Goal: Information Seeking & Learning: Check status

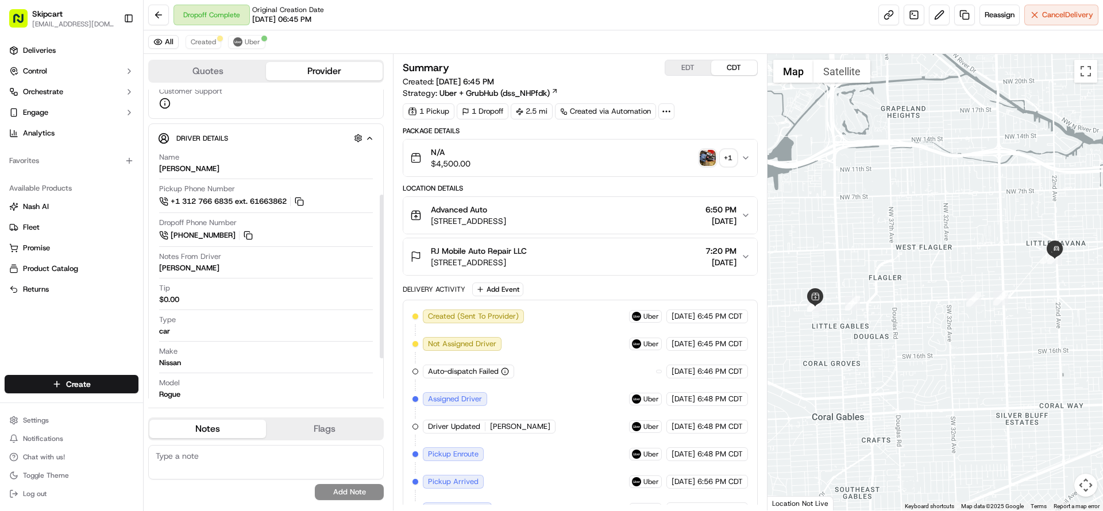
scroll to position [275, 0]
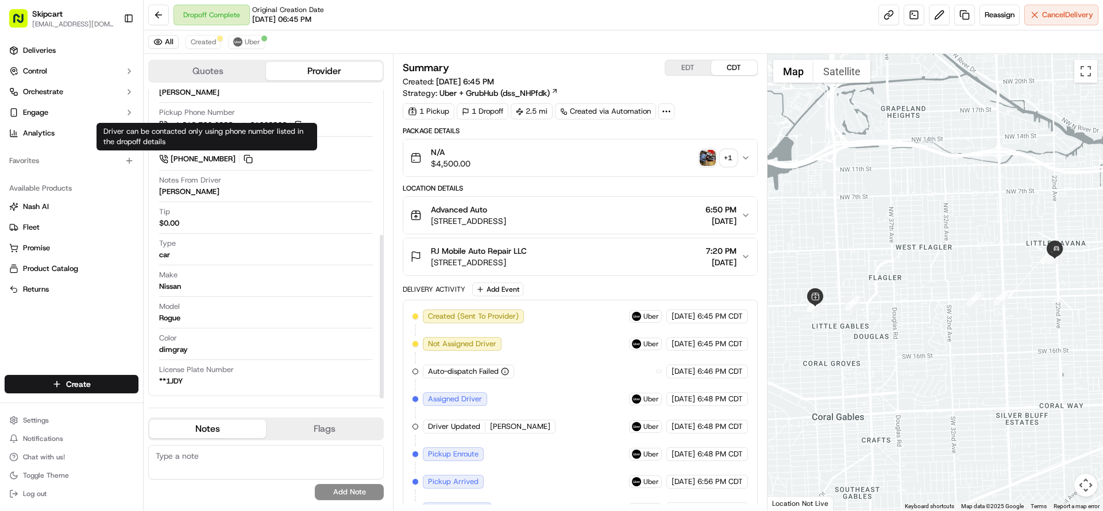
click at [217, 73] on button "Quotes" at bounding box center [207, 71] width 117 height 18
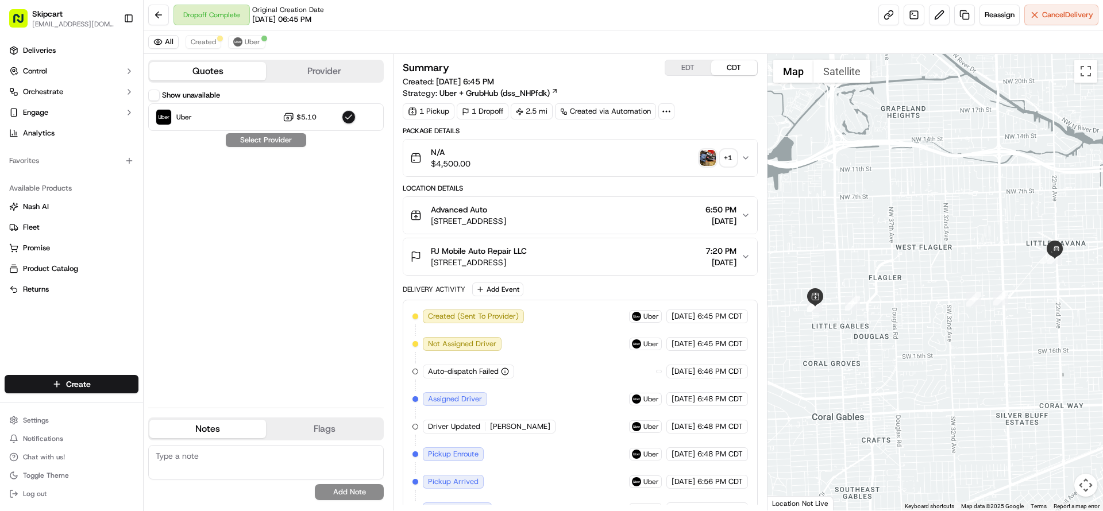
click at [318, 68] on button "Provider" at bounding box center [324, 71] width 117 height 18
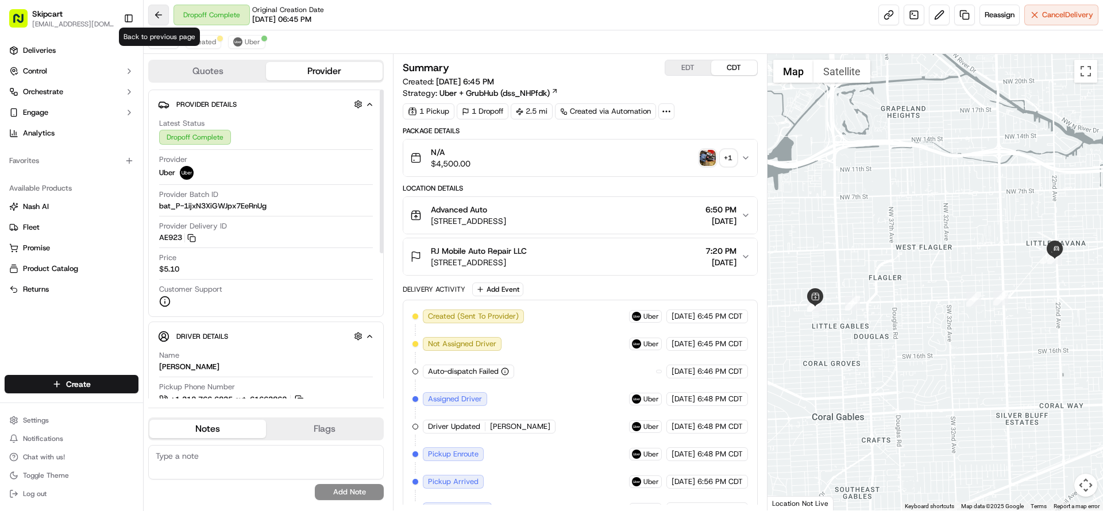
click at [160, 17] on button at bounding box center [158, 15] width 21 height 21
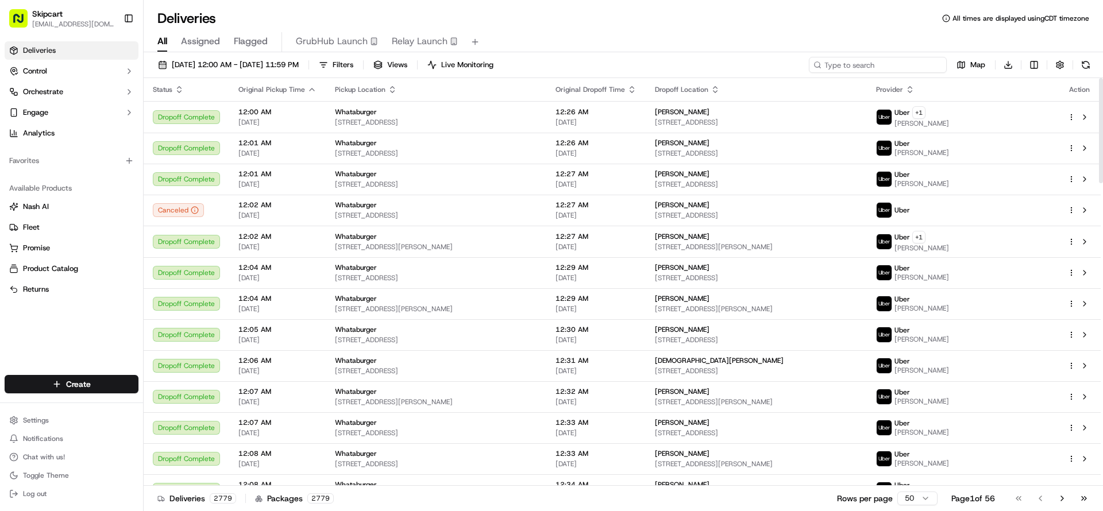
click at [866, 64] on input at bounding box center [878, 65] width 138 height 16
click at [829, 65] on input at bounding box center [878, 65] width 138 height 16
paste input "job_NWwaQC7P7E8qdCuyt5HThn"
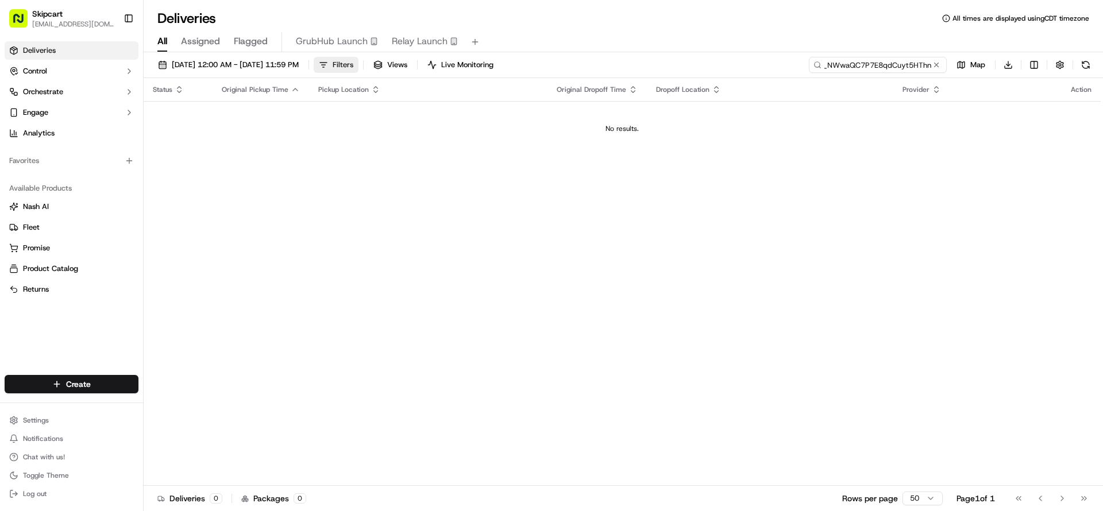
type input "job_NWwaQC7P7E8qdCuyt5HThn"
click at [359, 65] on button "Filters" at bounding box center [336, 65] width 45 height 16
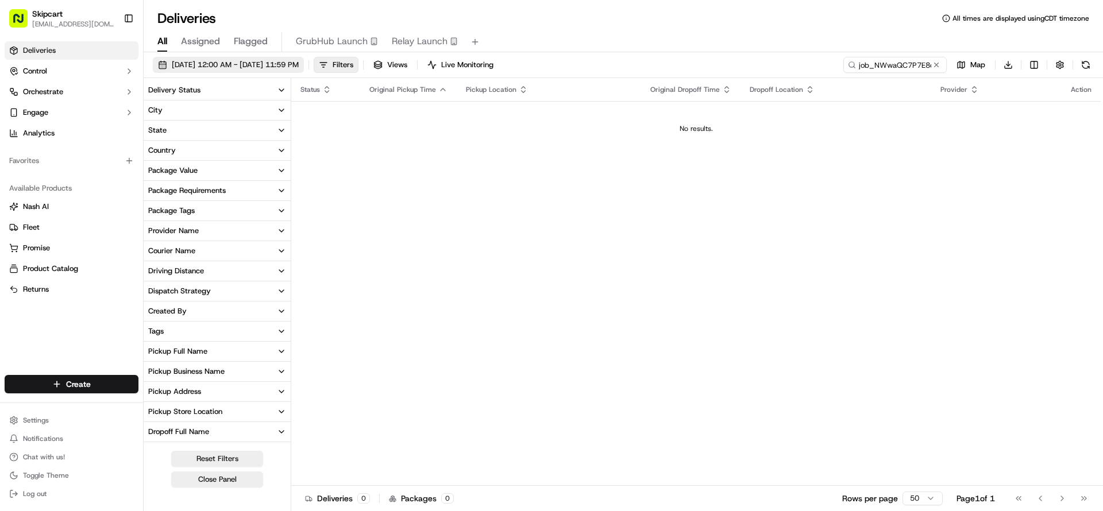
click at [299, 66] on span "[DATE] 12:00 AM - [DATE] 11:59 PM" at bounding box center [235, 65] width 127 height 10
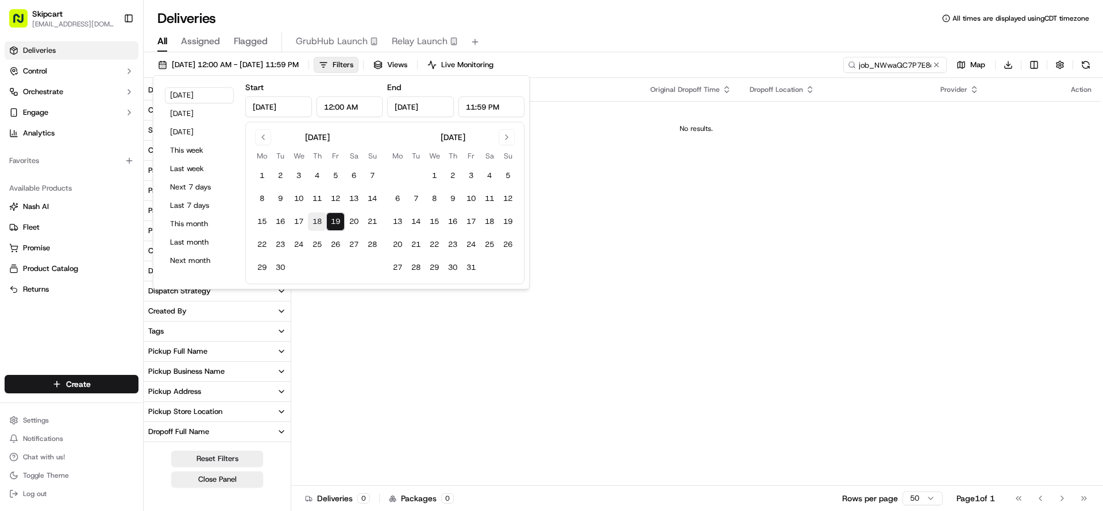
click at [314, 218] on button "18" at bounding box center [317, 222] width 18 height 18
type input "Sep 18, 2025"
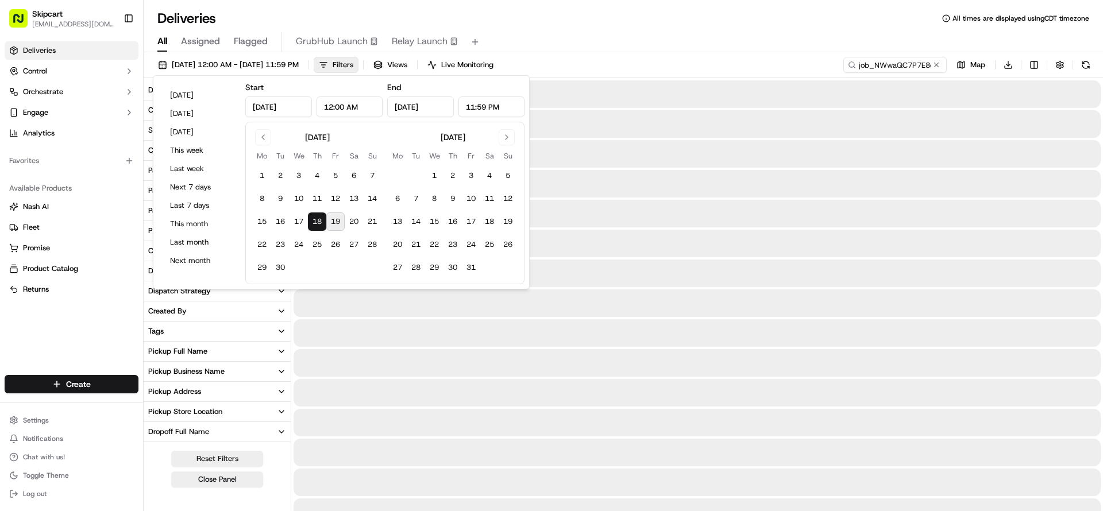
click at [600, 34] on div "All Assigned Flagged GrubHub Launch Relay Launch" at bounding box center [623, 42] width 959 height 20
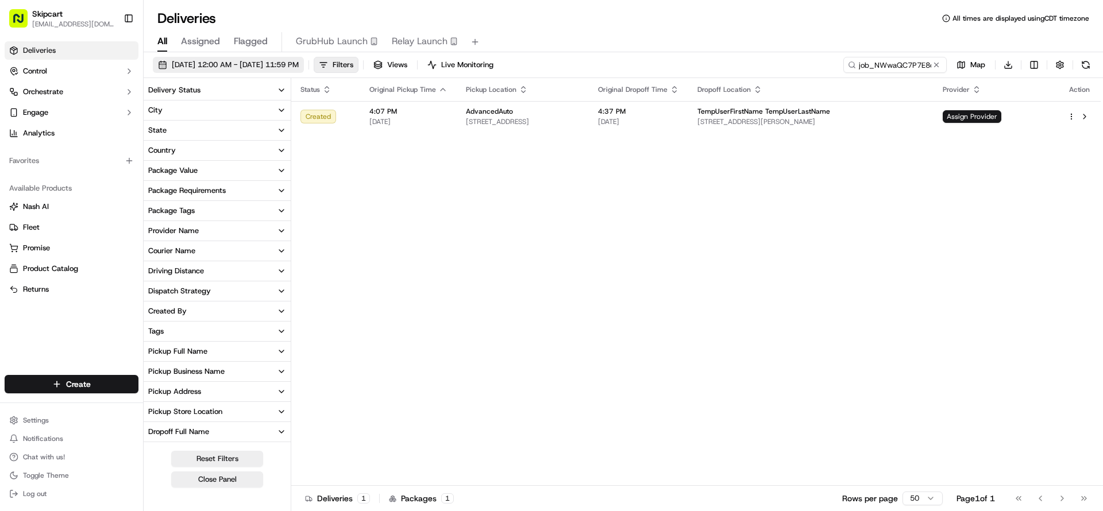
click at [298, 64] on span "09/18/2025 12:00 AM - 09/18/2025 11:59 PM" at bounding box center [235, 65] width 127 height 10
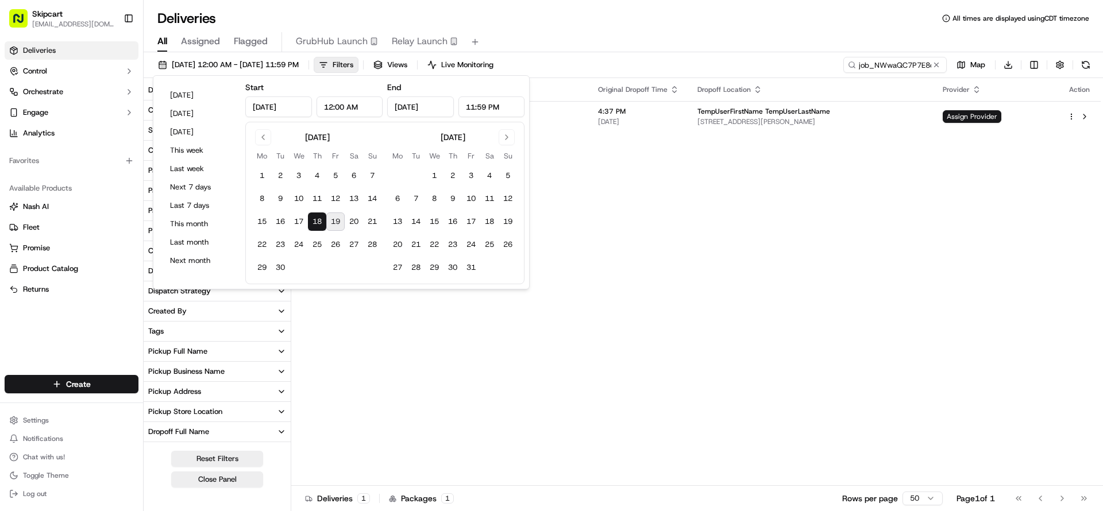
click at [317, 222] on button "18" at bounding box center [317, 222] width 18 height 18
click at [332, 222] on button "19" at bounding box center [335, 222] width 18 height 18
type input "Sep 19, 2025"
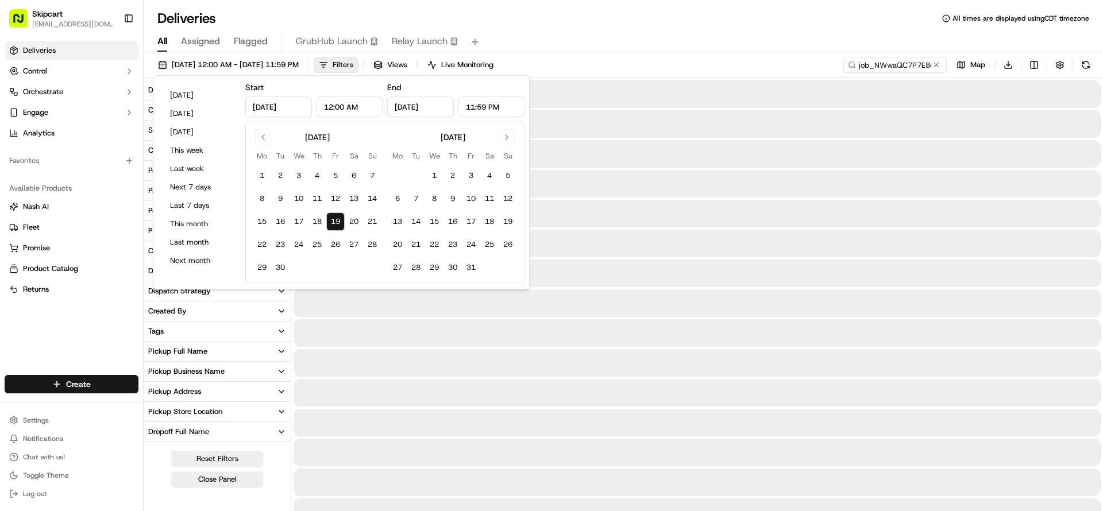
click at [615, 21] on div "Deliveries All times are displayed using CDT timezone" at bounding box center [623, 18] width 959 height 18
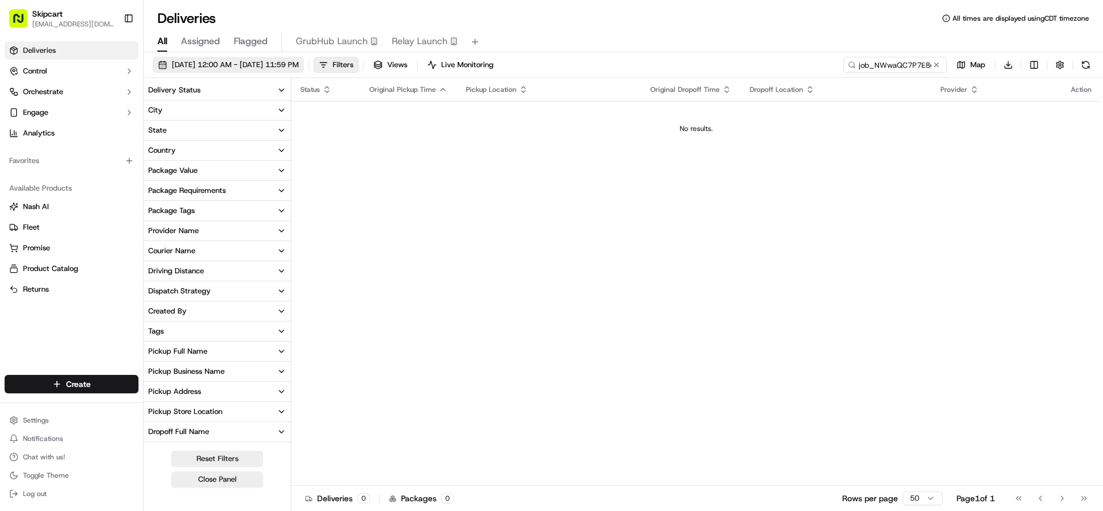
click at [299, 66] on span "[DATE] 12:00 AM - [DATE] 11:59 PM" at bounding box center [235, 65] width 127 height 10
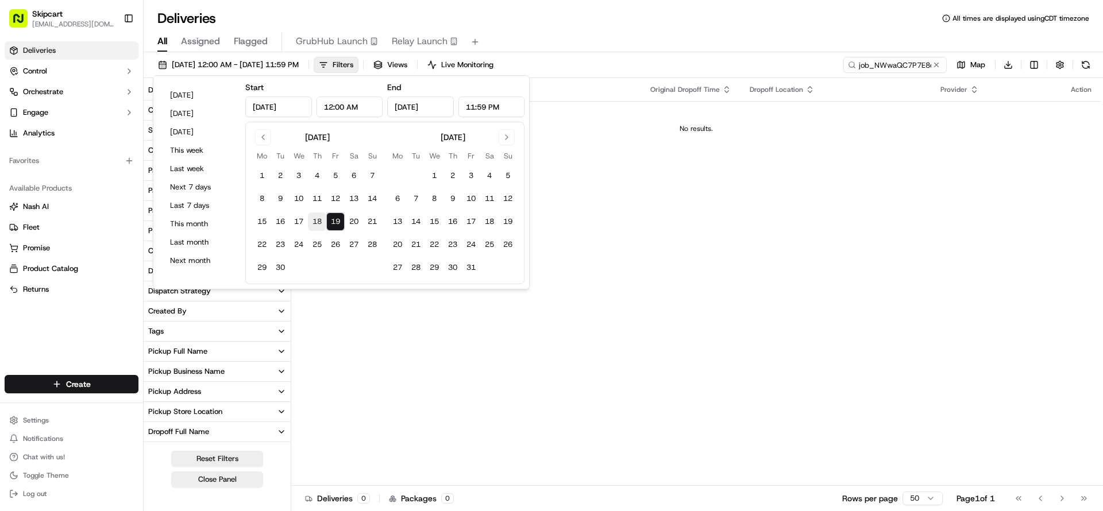
click at [316, 224] on button "18" at bounding box center [317, 222] width 18 height 18
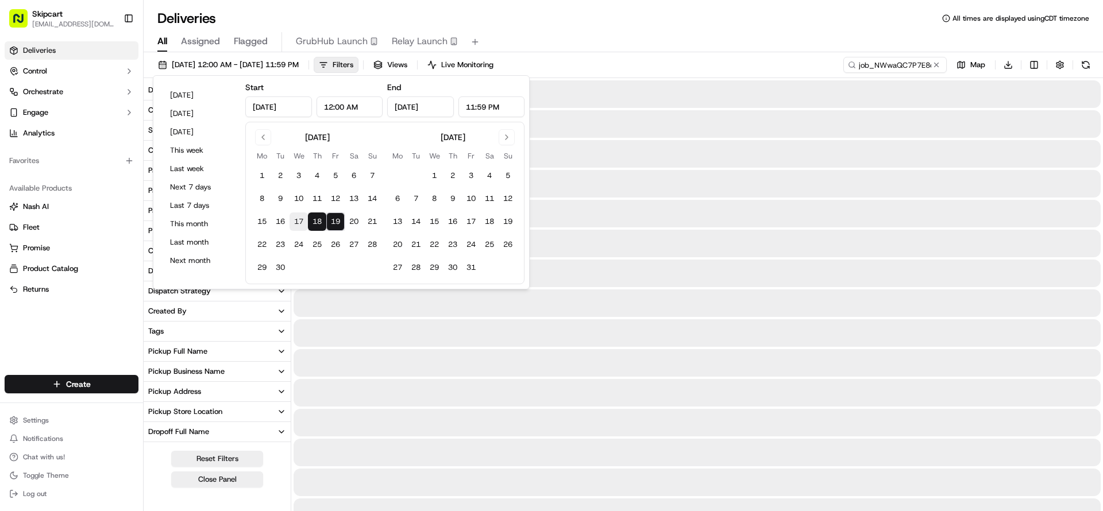
click at [302, 222] on button "17" at bounding box center [299, 222] width 18 height 18
type input "Sep 17, 2025"
click at [336, 223] on button "19" at bounding box center [335, 222] width 18 height 18
type input "Sep 19, 2025"
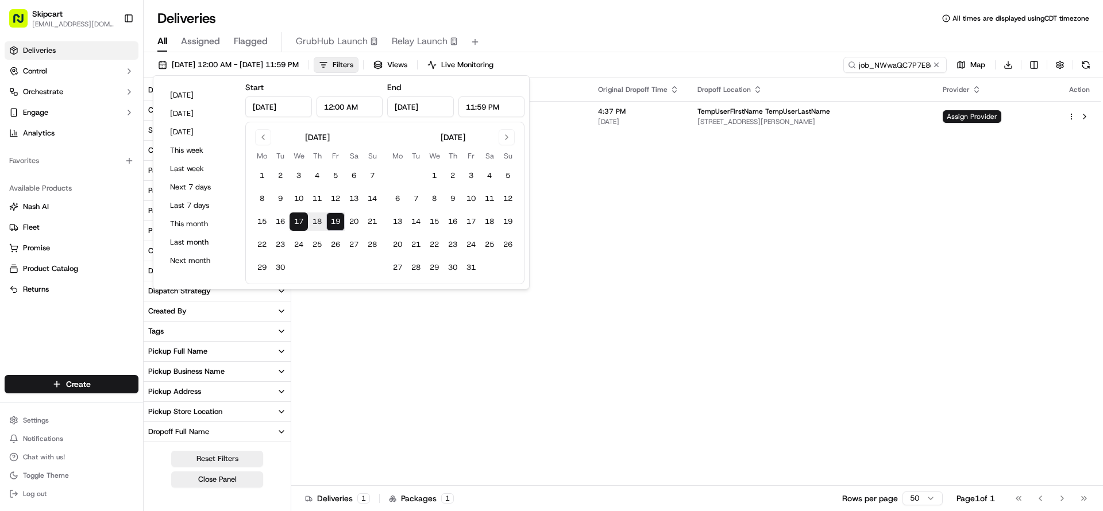
click at [627, 203] on div "Status Original Pickup Time Pickup Location Original Dropoff Time Dropoff Locat…" at bounding box center [695, 282] width 809 height 408
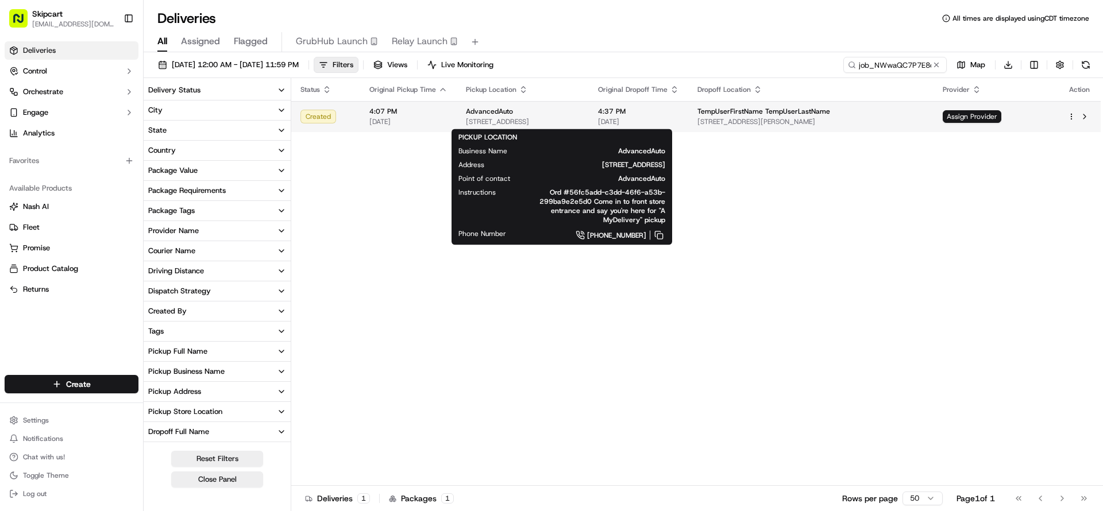
click at [494, 110] on span "AdvancedAuto" at bounding box center [489, 111] width 47 height 9
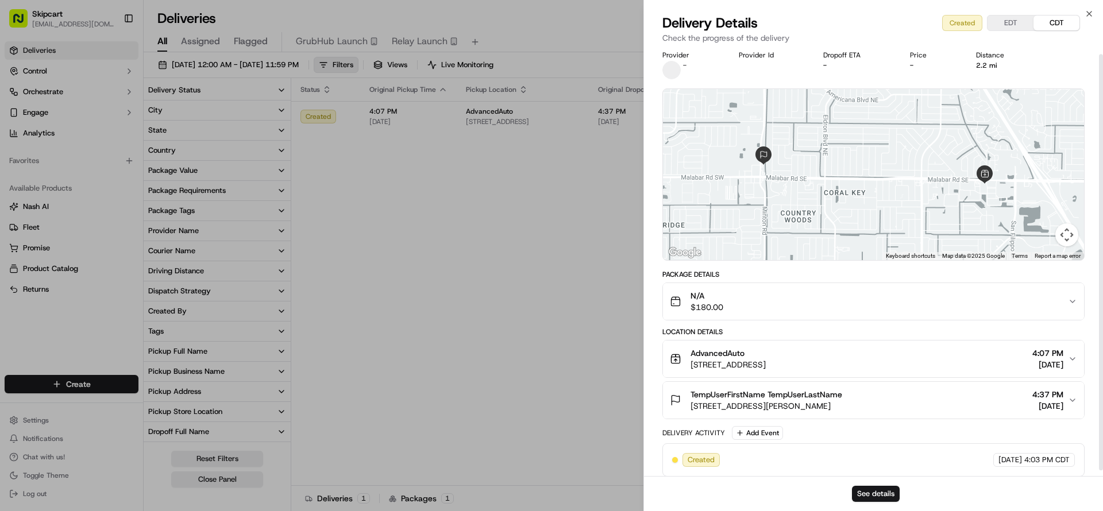
scroll to position [12, 0]
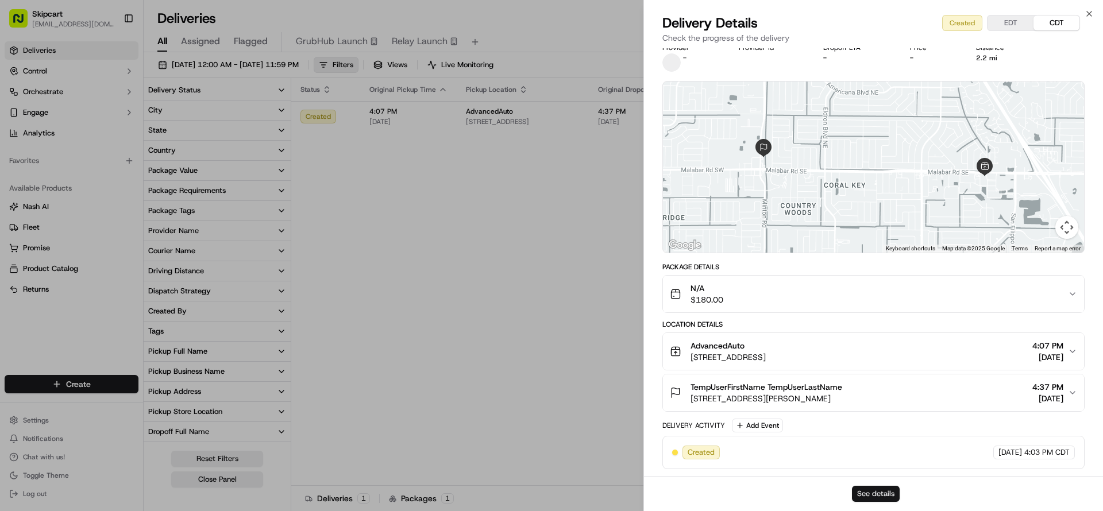
click at [873, 493] on button "See details" at bounding box center [876, 494] width 48 height 16
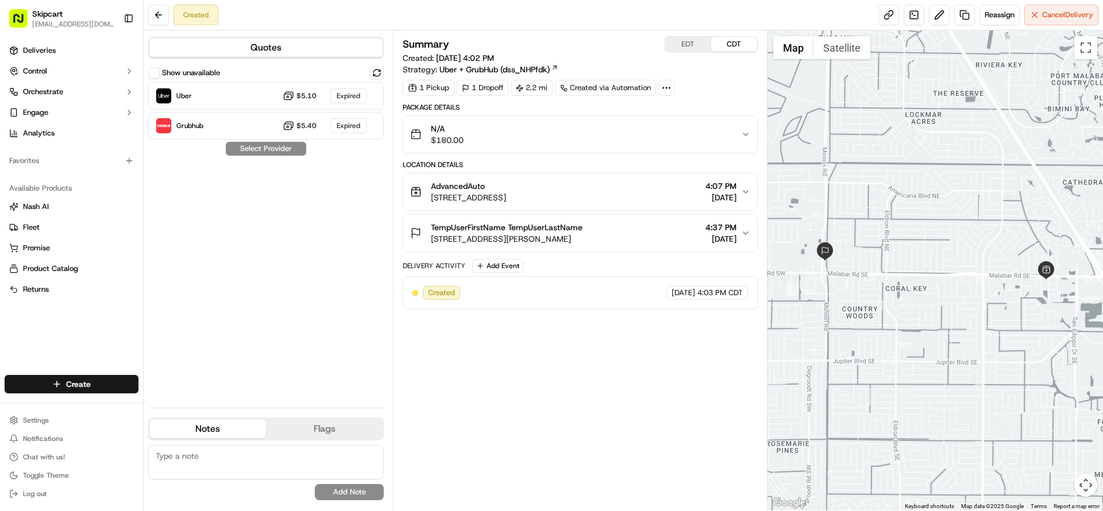
click at [741, 194] on icon "button" at bounding box center [745, 191] width 9 height 9
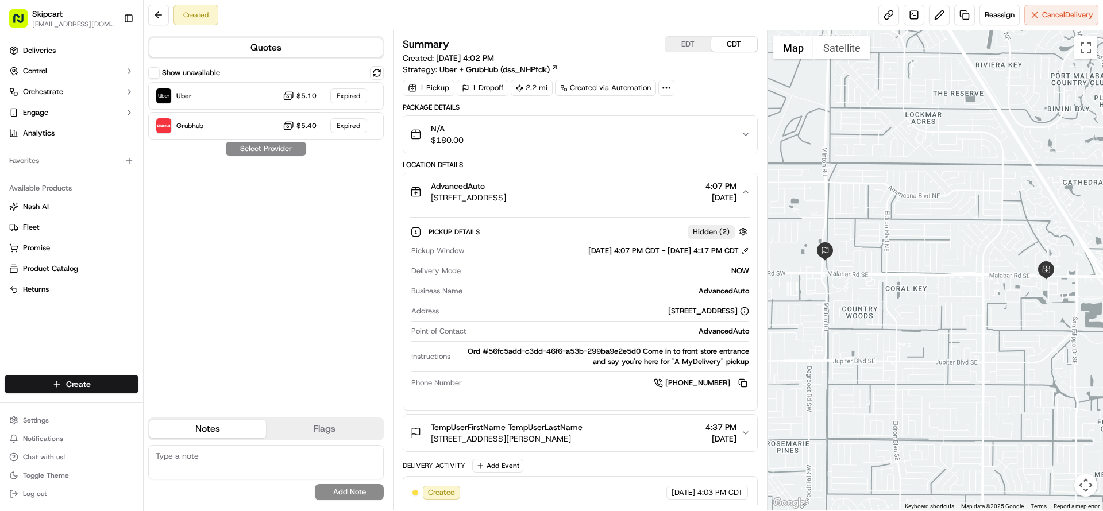
click at [741, 194] on icon "button" at bounding box center [745, 191] width 9 height 9
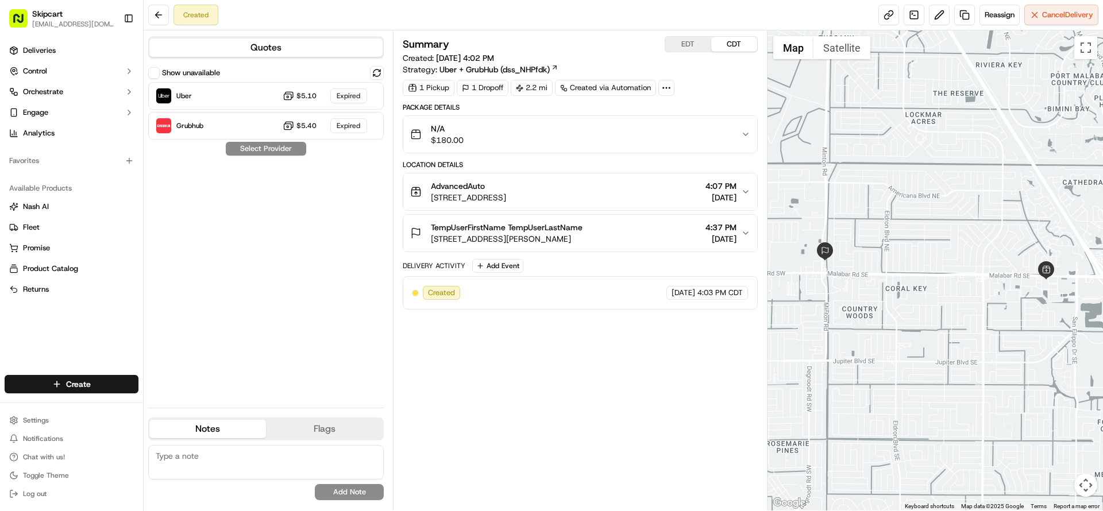
click at [529, 359] on div "Summary EDT CDT Created: [DATE] 4:02 PM Strategy: Uber + GrubHub (dss_NHPfdk) 1…" at bounding box center [580, 270] width 354 height 469
click at [276, 154] on div "Show unavailable Uber $5.10 Expired Grubhub $5.40 Expired Select Provider" at bounding box center [266, 232] width 236 height 333
click at [560, 384] on div "Summary EDT CDT Created: [DATE] 4:02 PM Strategy: Uber + GrubHub (dss_NHPfdk) 1…" at bounding box center [580, 270] width 354 height 469
click at [491, 353] on div "Summary EDT CDT Created: [DATE] 4:02 PM Strategy: Uber + GrubHub (dss_NHPfdk) 1…" at bounding box center [580, 270] width 354 height 469
click at [668, 86] on icon at bounding box center [666, 88] width 10 height 10
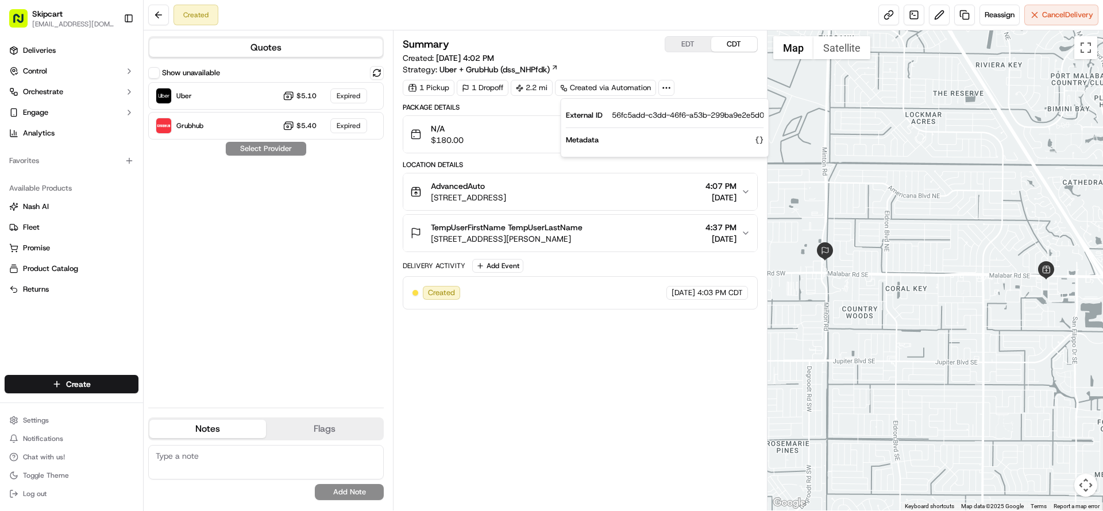
click at [679, 78] on div "Summary EDT CDT Created: [DATE] 4:02 PM Strategy: Uber + GrubHub (dss_NHPfdk) 1…" at bounding box center [580, 66] width 354 height 60
click at [696, 44] on button "EDT" at bounding box center [688, 44] width 46 height 15
click at [726, 44] on button "CDT" at bounding box center [734, 44] width 46 height 15
click at [566, 337] on div "Summary EDT CDT Created: [DATE] 4:02 PM Strategy: Uber + GrubHub (dss_NHPfdk) 1…" at bounding box center [580, 270] width 354 height 469
click at [248, 145] on div "Show unavailable Uber $5.10 Expired Grubhub $5.40 Expired Select Provider" at bounding box center [266, 232] width 236 height 333
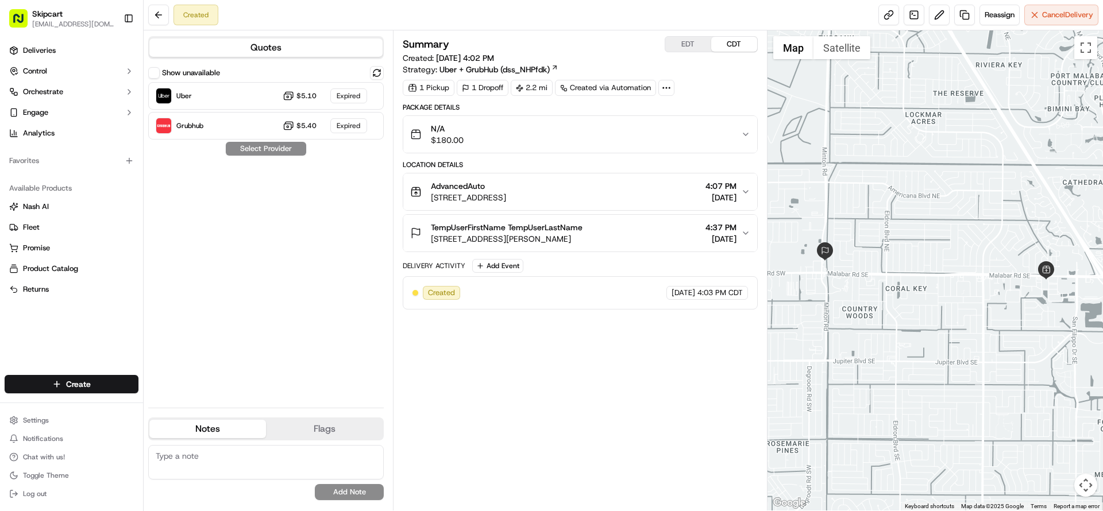
click at [268, 153] on div "Show unavailable Uber $5.10 Expired Grubhub $5.40 Expired Select Provider" at bounding box center [266, 232] width 236 height 333
click at [534, 342] on div "Summary EDT CDT Created: [DATE] 4:02 PM Strategy: Uber + GrubHub (dss_NHPfdk) 1…" at bounding box center [580, 270] width 354 height 469
click at [846, 51] on button "Satellite" at bounding box center [842, 47] width 57 height 23
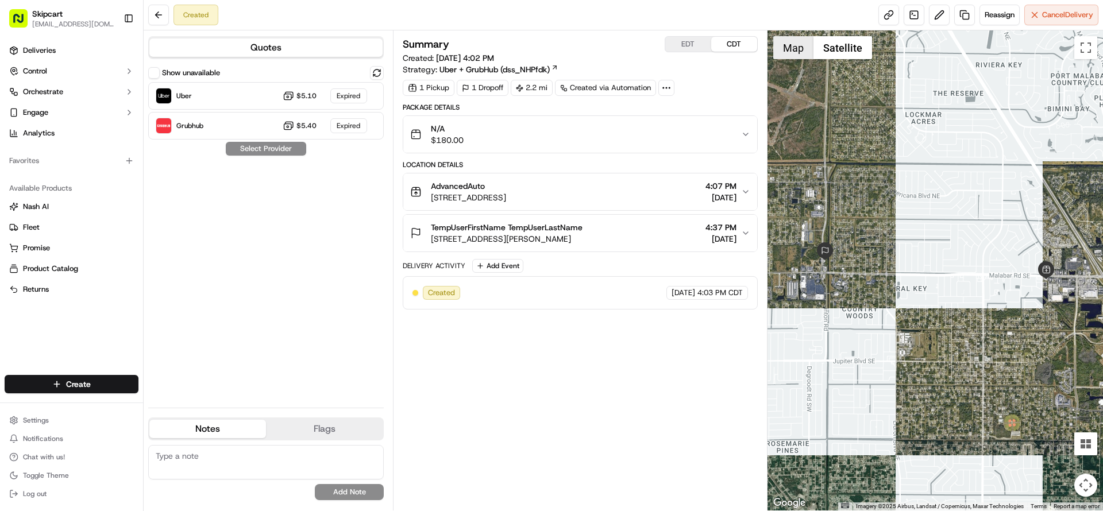
click at [795, 49] on button "Map" at bounding box center [793, 47] width 40 height 23
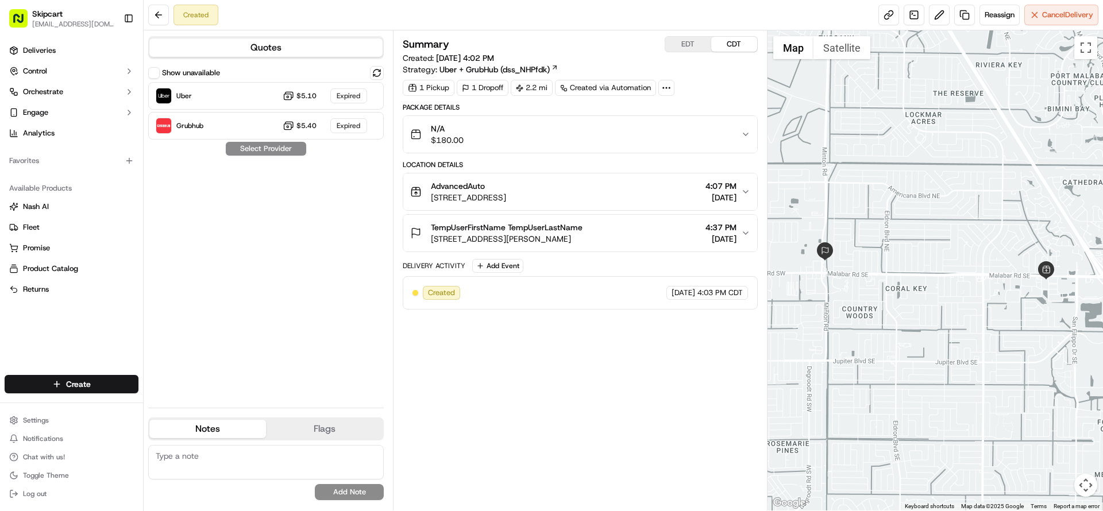
click at [592, 342] on div "Summary EDT CDT Created: [DATE] 4:02 PM Strategy: Uber + GrubHub (dss_NHPfdk) 1…" at bounding box center [580, 270] width 354 height 469
click at [162, 18] on button at bounding box center [158, 15] width 21 height 21
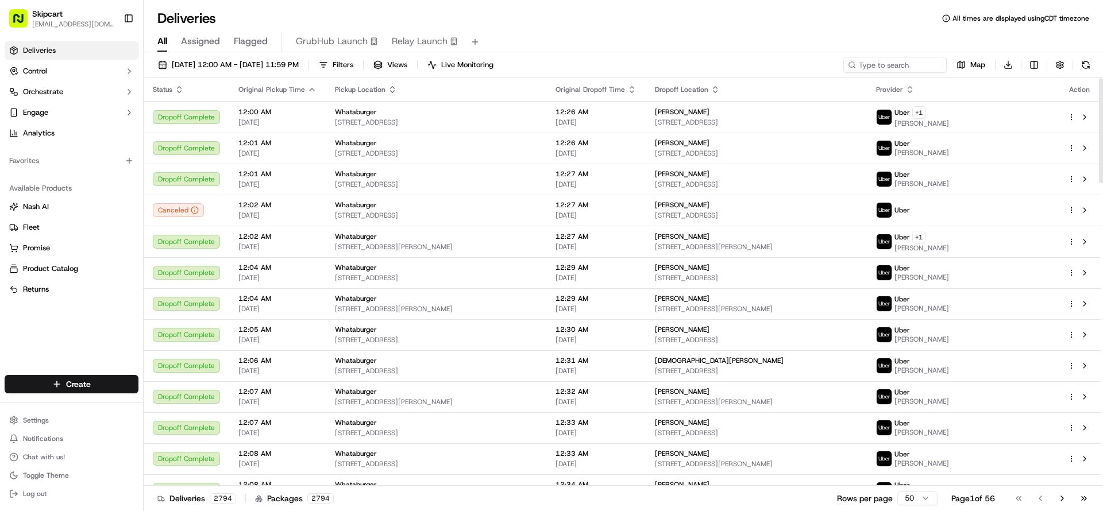
click at [363, 88] on span "Pickup Location" at bounding box center [360, 89] width 51 height 9
click at [389, 88] on icon "button" at bounding box center [392, 89] width 9 height 9
click at [353, 64] on span "Filters" at bounding box center [343, 65] width 21 height 10
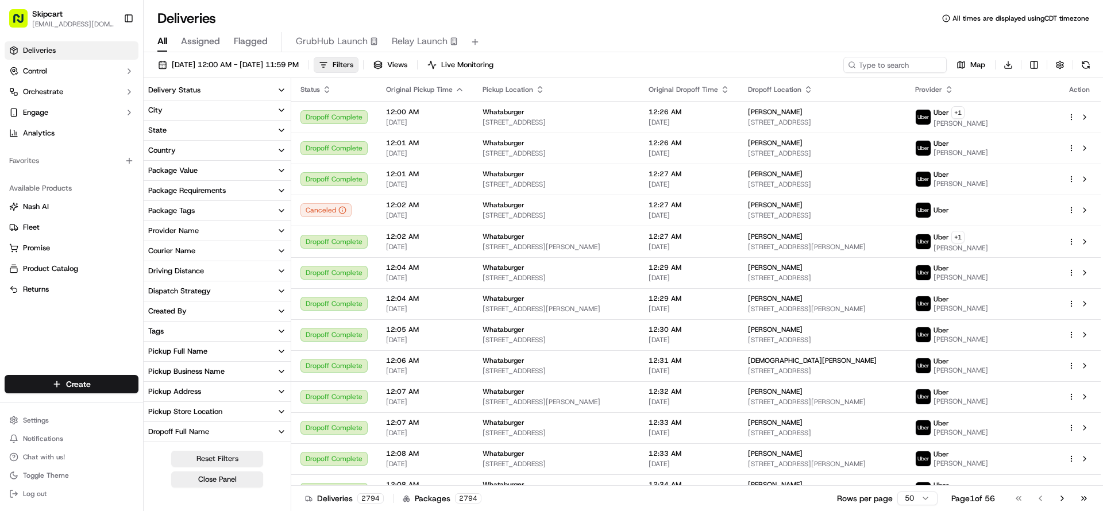
click at [281, 170] on icon "button" at bounding box center [281, 170] width 9 height 9
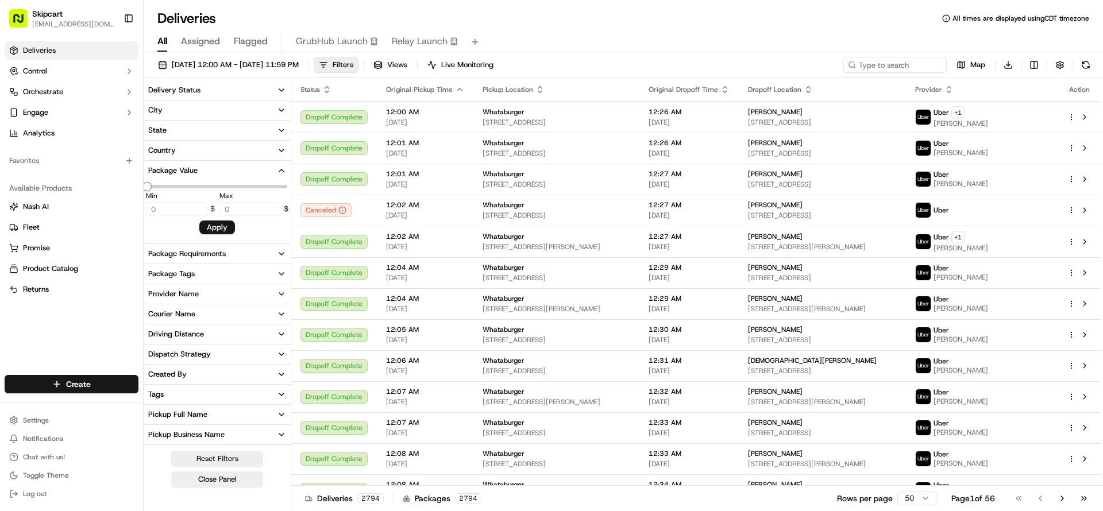
type input "77780"
click at [281, 170] on icon "button" at bounding box center [281, 170] width 5 height 2
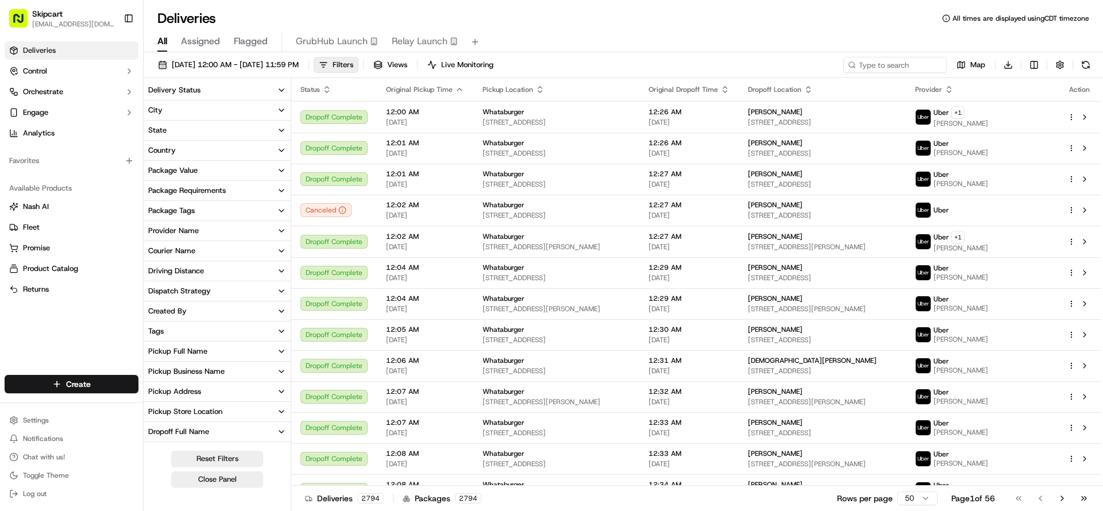
click at [281, 229] on icon "button" at bounding box center [281, 230] width 9 height 9
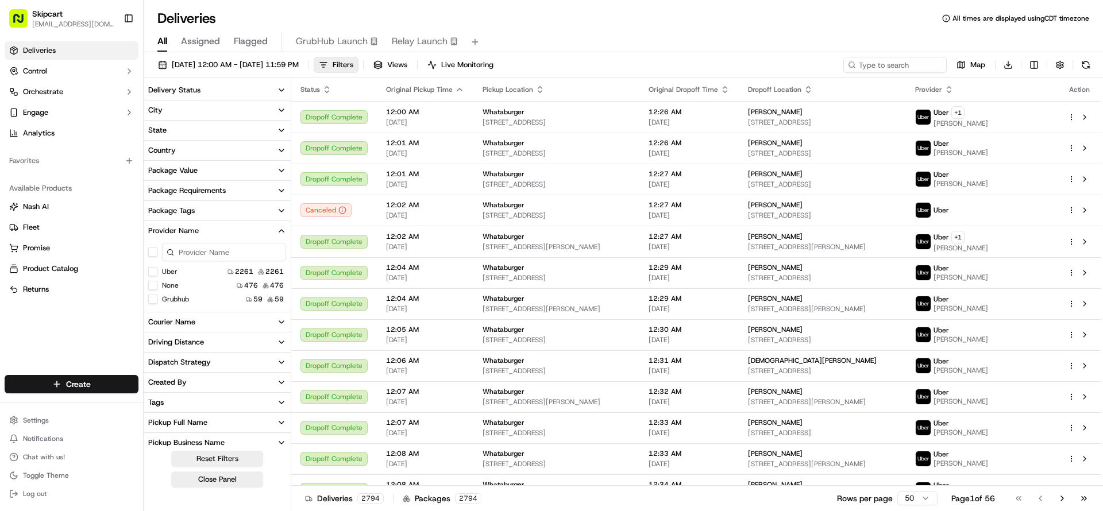
click at [281, 229] on icon "button" at bounding box center [281, 230] width 9 height 9
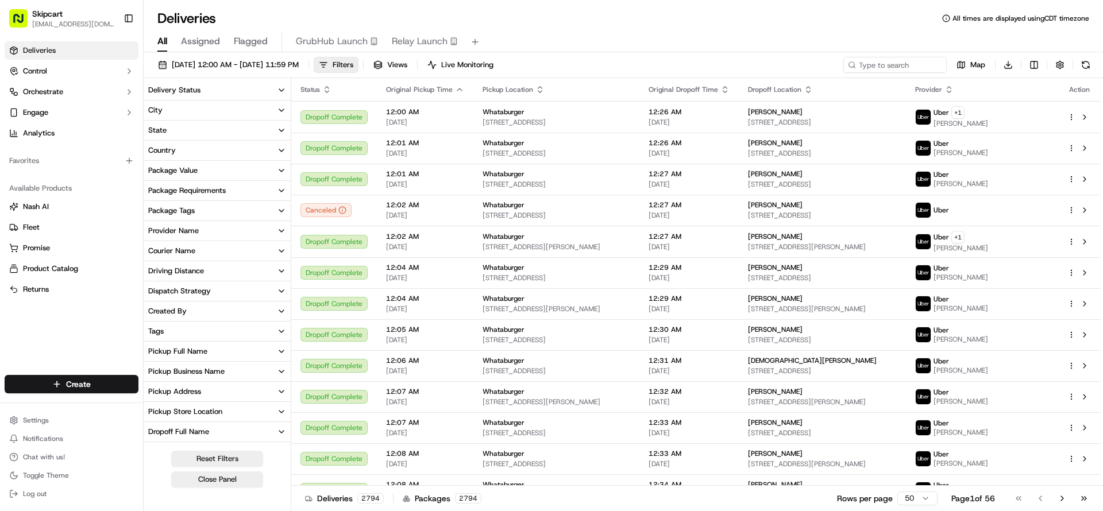
click at [281, 250] on icon "button" at bounding box center [281, 250] width 9 height 9
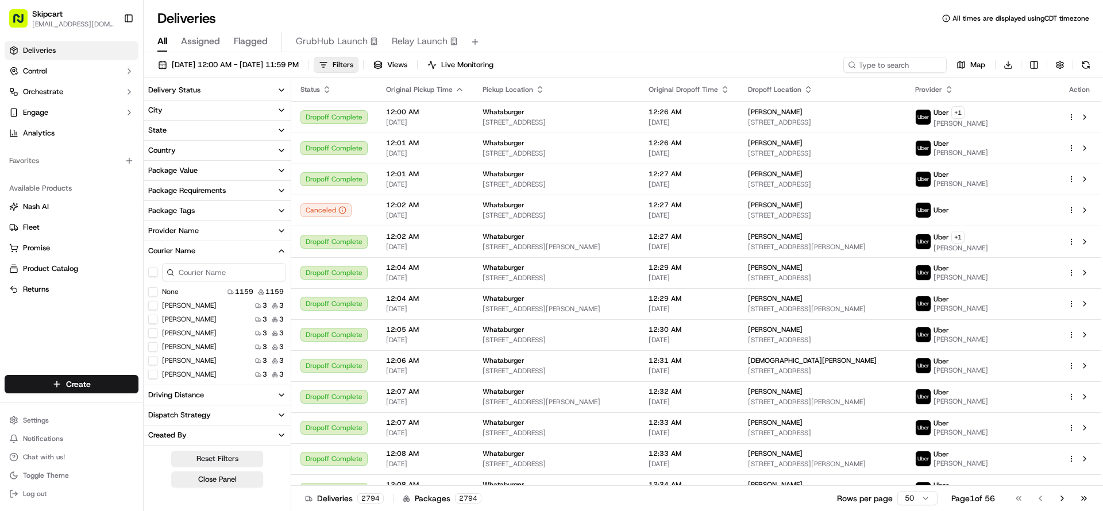
click at [281, 251] on icon "button" at bounding box center [281, 250] width 9 height 9
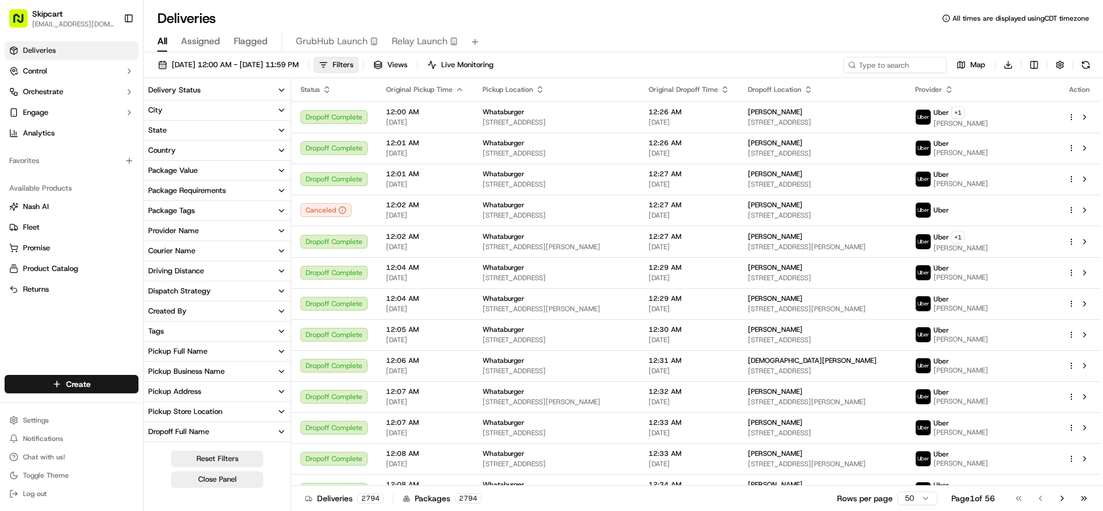
click at [284, 288] on icon "button" at bounding box center [281, 291] width 9 height 9
click at [284, 289] on icon "button" at bounding box center [281, 291] width 9 height 9
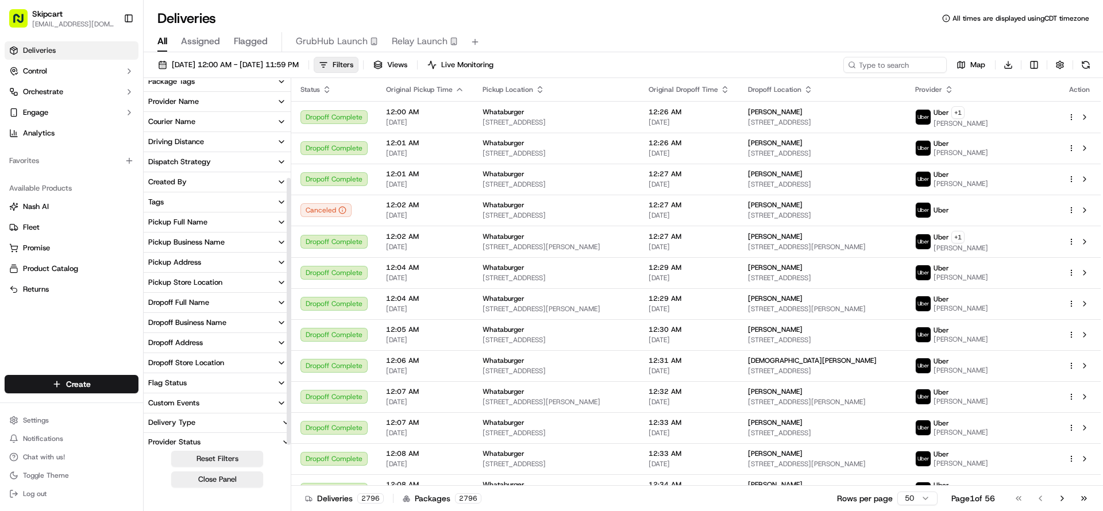
scroll to position [136, 0]
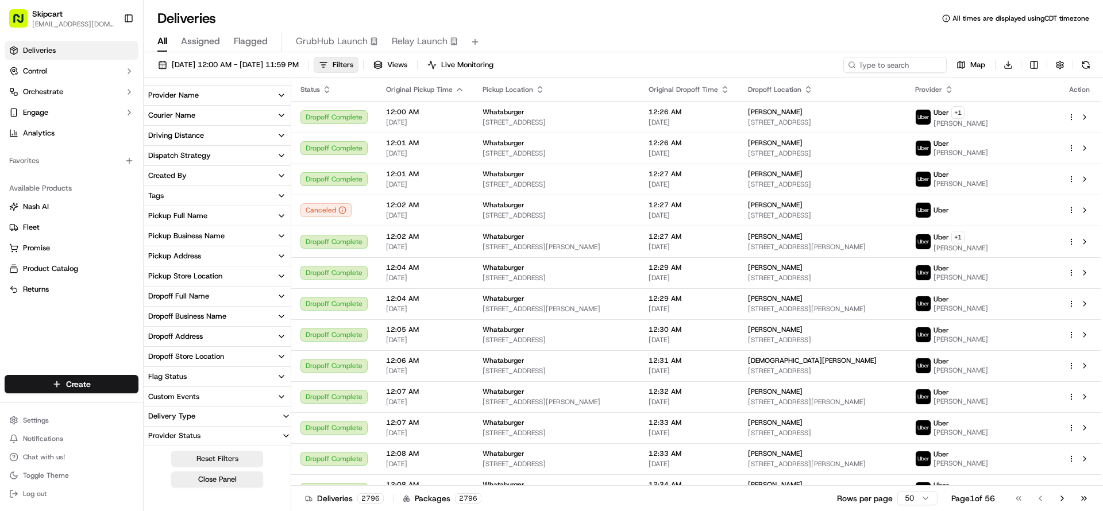
click at [286, 435] on icon "button" at bounding box center [286, 435] width 9 height 9
click at [285, 393] on icon "button" at bounding box center [286, 395] width 9 height 9
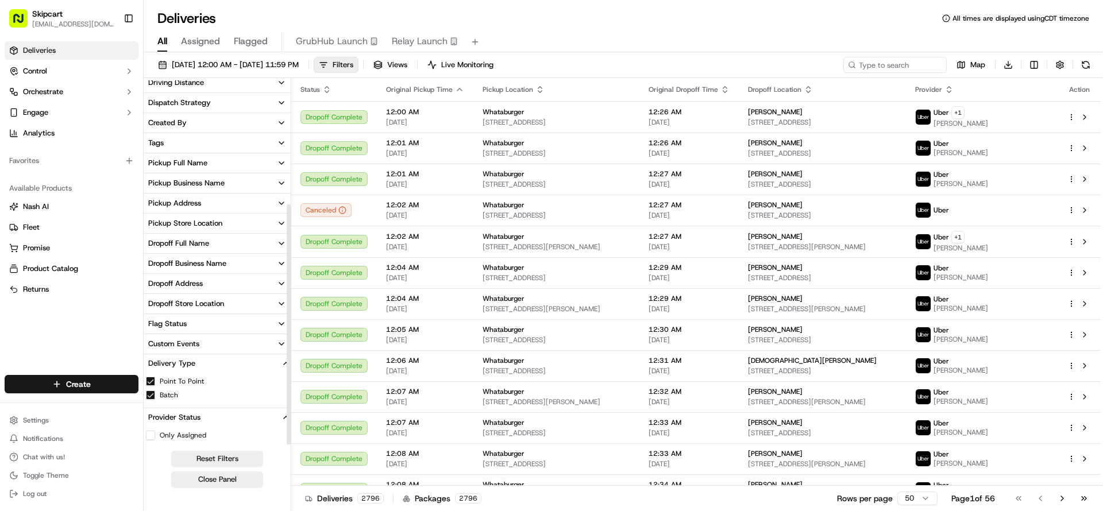
scroll to position [191, 0]
click at [282, 339] on icon "button" at bounding box center [281, 341] width 9 height 9
click at [282, 321] on icon "button" at bounding box center [281, 321] width 9 height 9
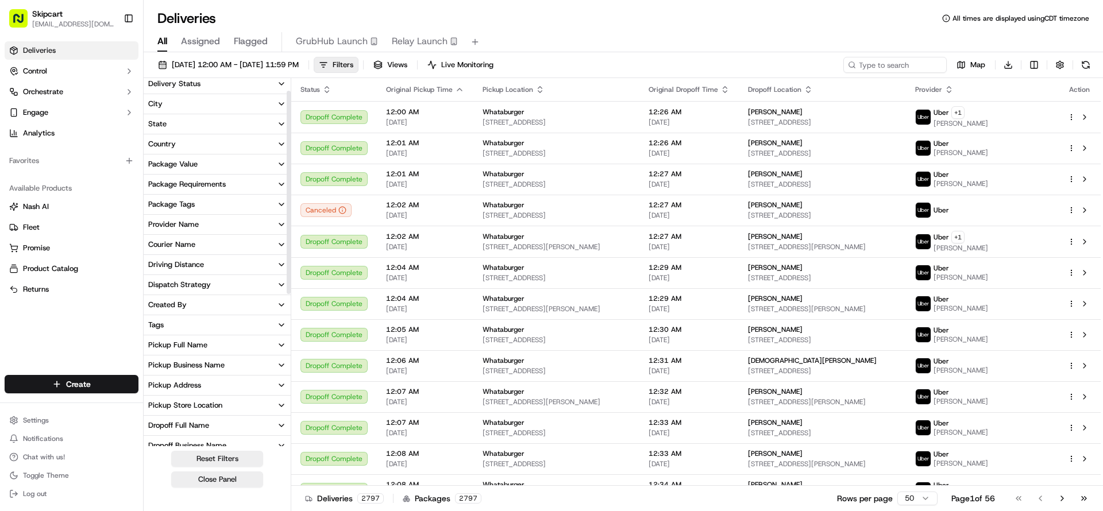
scroll to position [0, 0]
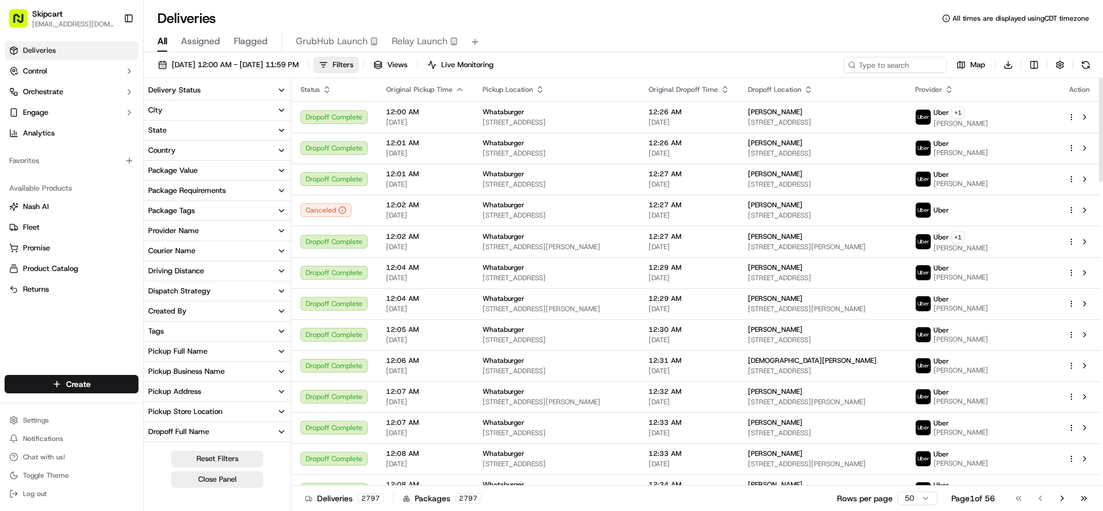
click at [503, 89] on span "Pickup Location" at bounding box center [508, 89] width 51 height 9
click at [539, 92] on icon "button" at bounding box center [539, 89] width 9 height 9
click at [629, 48] on div "All Assigned Flagged GrubHub Launch Relay Launch" at bounding box center [623, 42] width 959 height 20
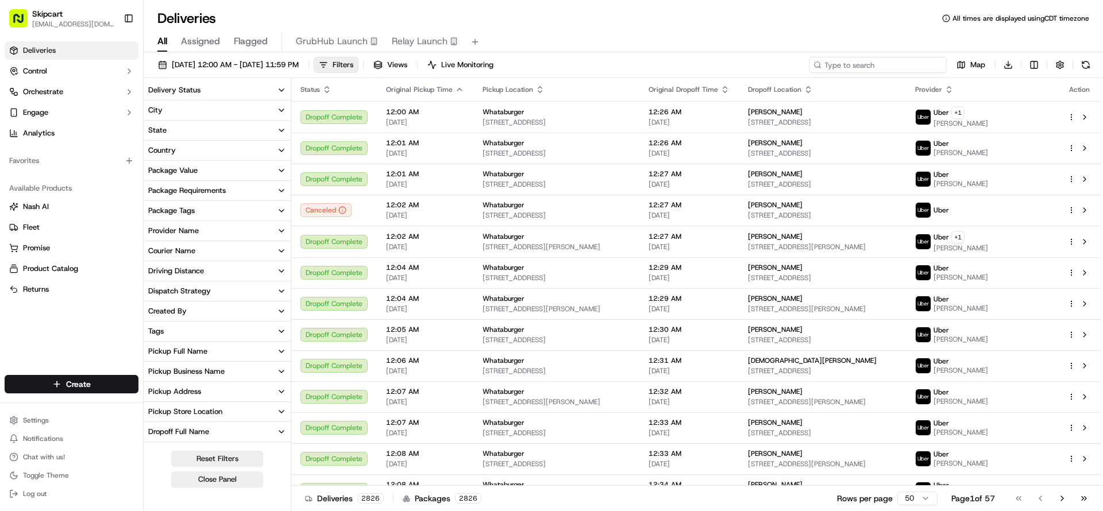
click at [899, 68] on input at bounding box center [878, 65] width 138 height 16
paste input "job_gRjho27nKEUEZDFgLAjV5R"
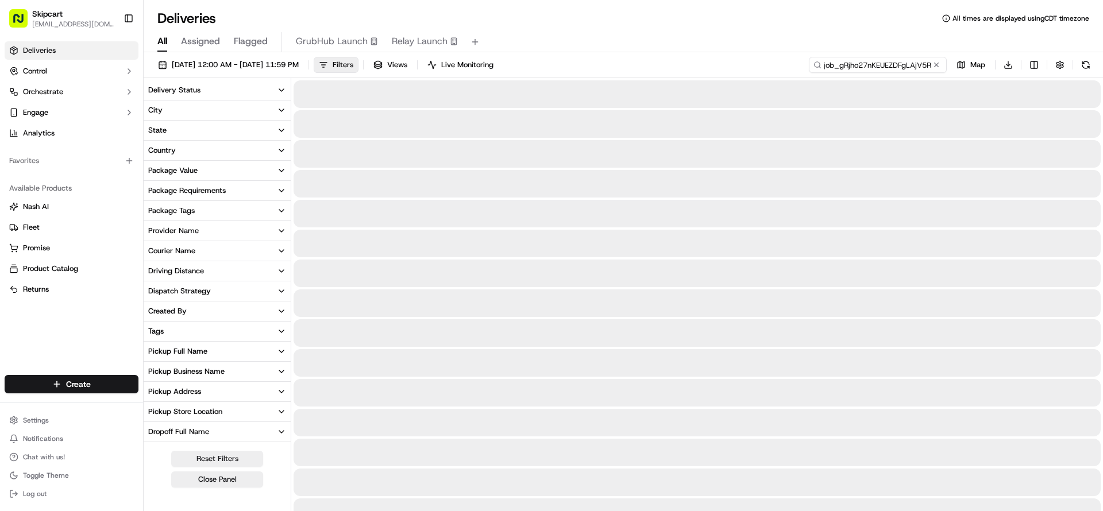
type input "job_gRjho27nKEUEZDFgLAjV5R"
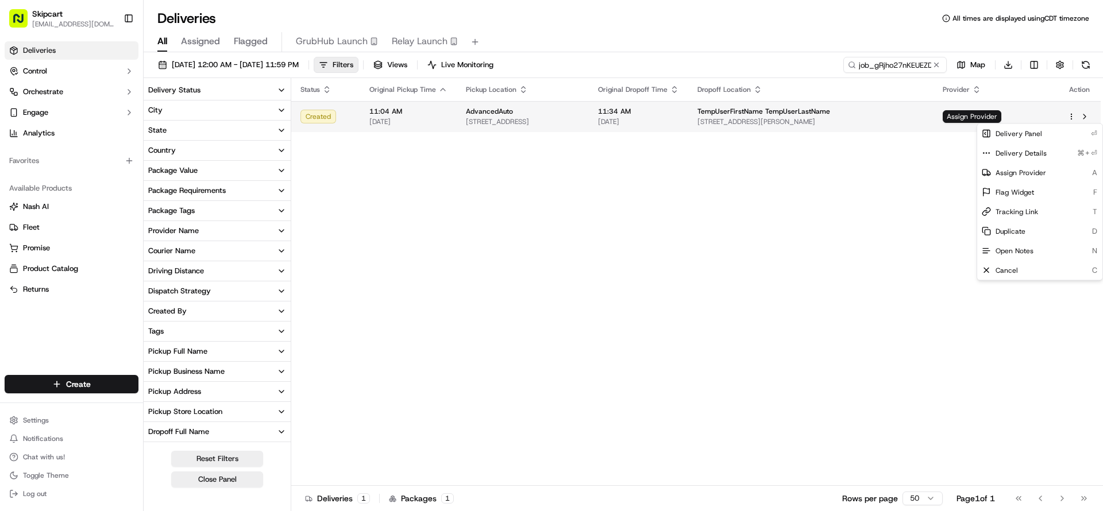
click at [1073, 116] on html "Skipcart [EMAIL_ADDRESS][DOMAIN_NAME] Toggle Sidebar Deliveries Control Orchest…" at bounding box center [551, 255] width 1103 height 511
drag, startPoint x: 882, startPoint y: 188, endPoint x: 888, endPoint y: 187, distance: 6.4
click at [884, 188] on html "Skipcart [EMAIL_ADDRESS][DOMAIN_NAME] Toggle Sidebar Deliveries Control Orchest…" at bounding box center [551, 255] width 1103 height 511
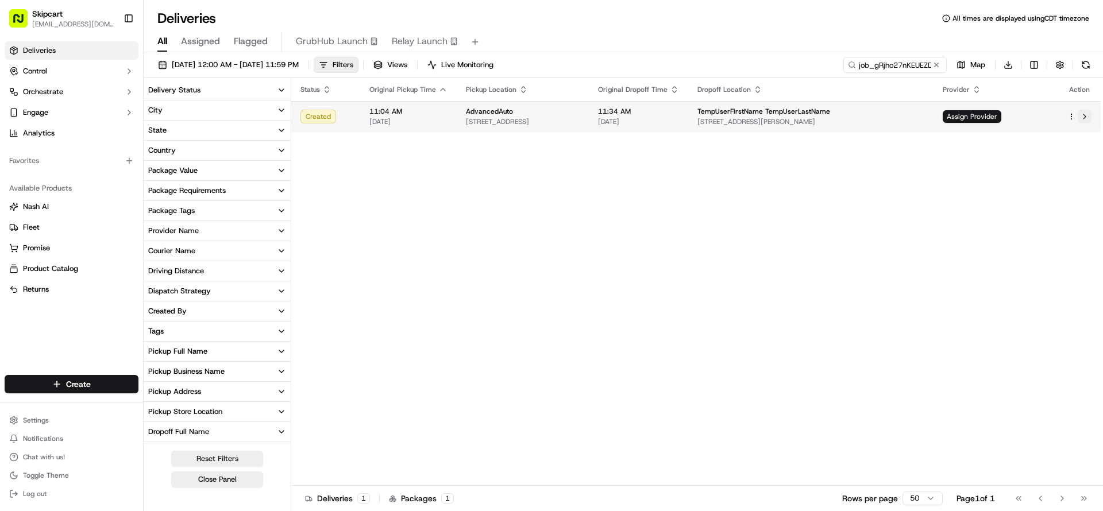
click at [1085, 114] on button at bounding box center [1085, 117] width 14 height 14
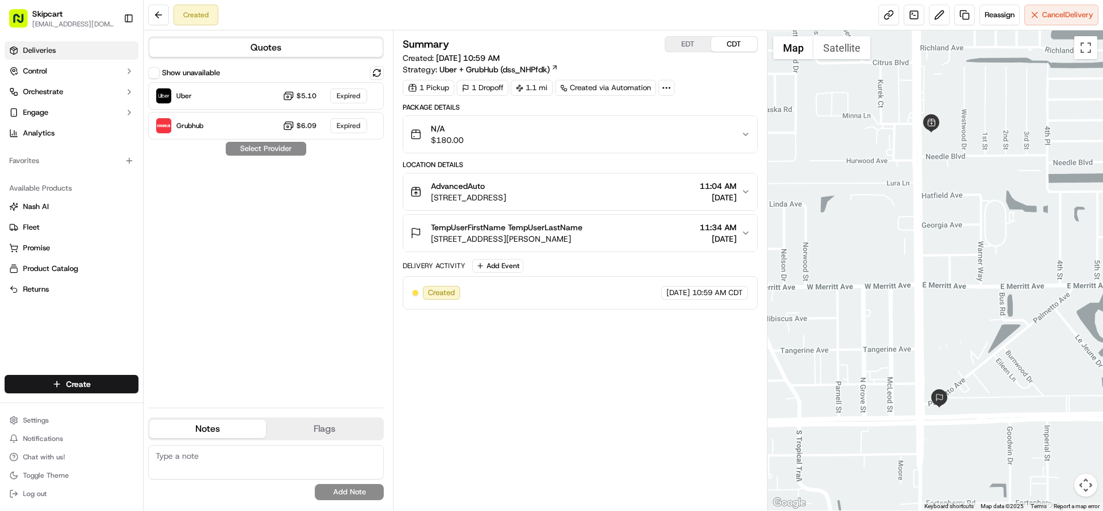
click at [44, 52] on span "Deliveries" at bounding box center [39, 50] width 33 height 10
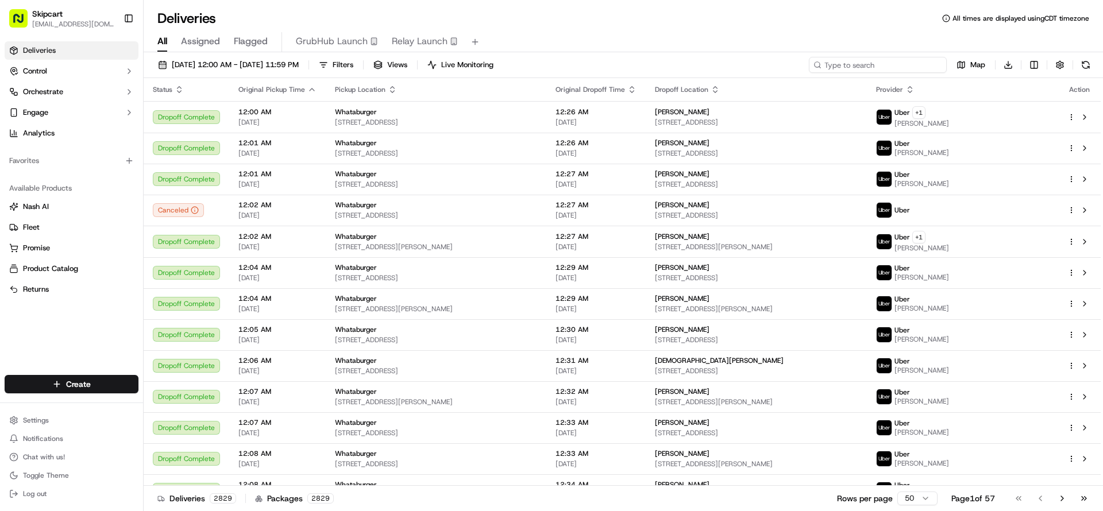
click at [891, 64] on input at bounding box center [878, 65] width 138 height 16
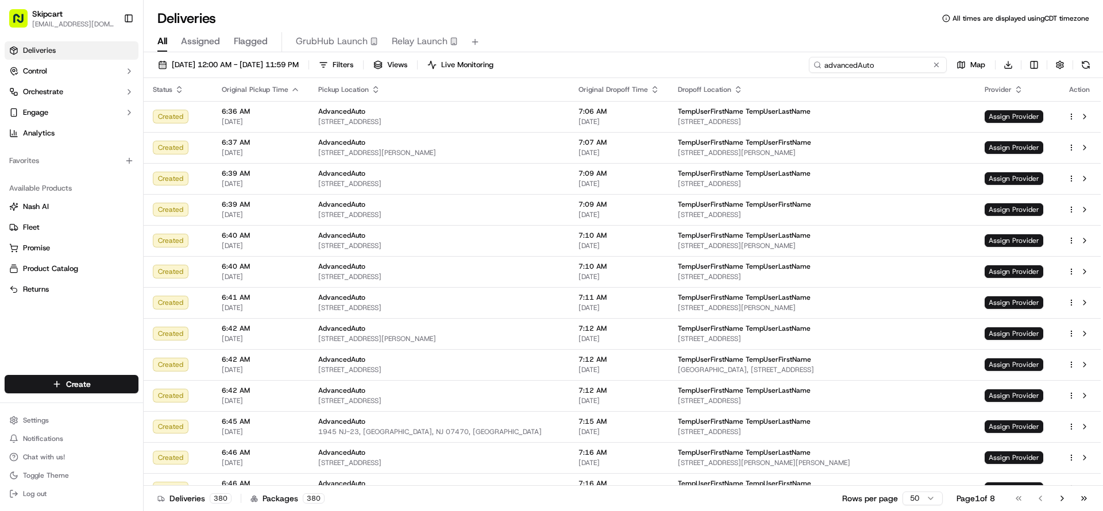
type input "advancedAuto"
click at [353, 68] on span "Filters" at bounding box center [343, 65] width 21 height 10
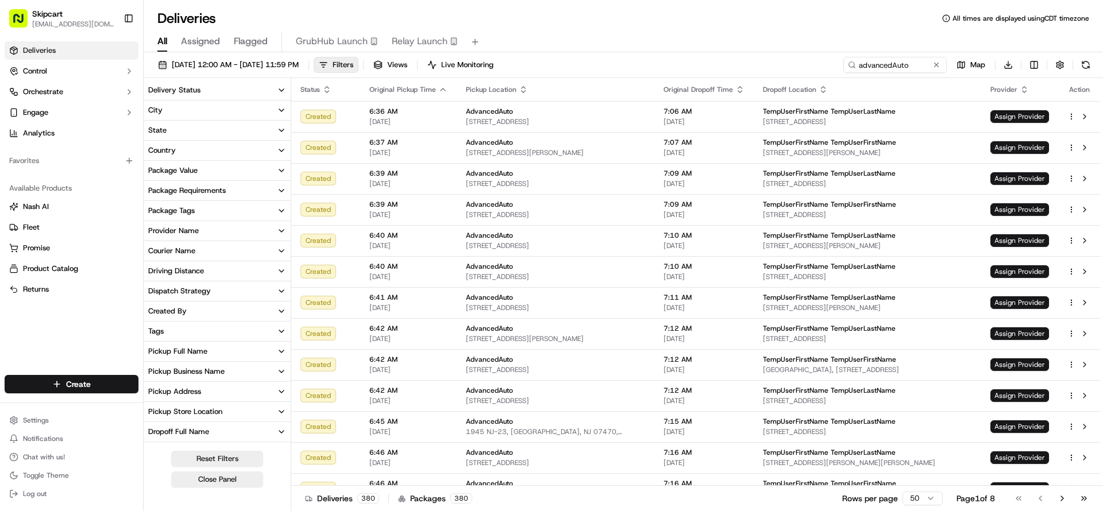
click at [281, 227] on icon "button" at bounding box center [281, 230] width 9 height 9
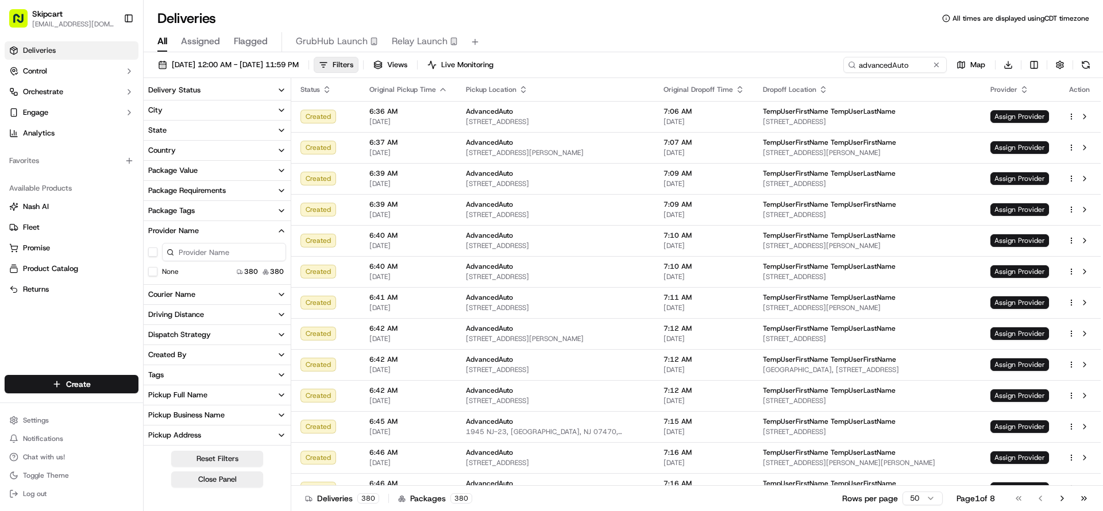
click at [281, 227] on icon "button" at bounding box center [281, 230] width 9 height 9
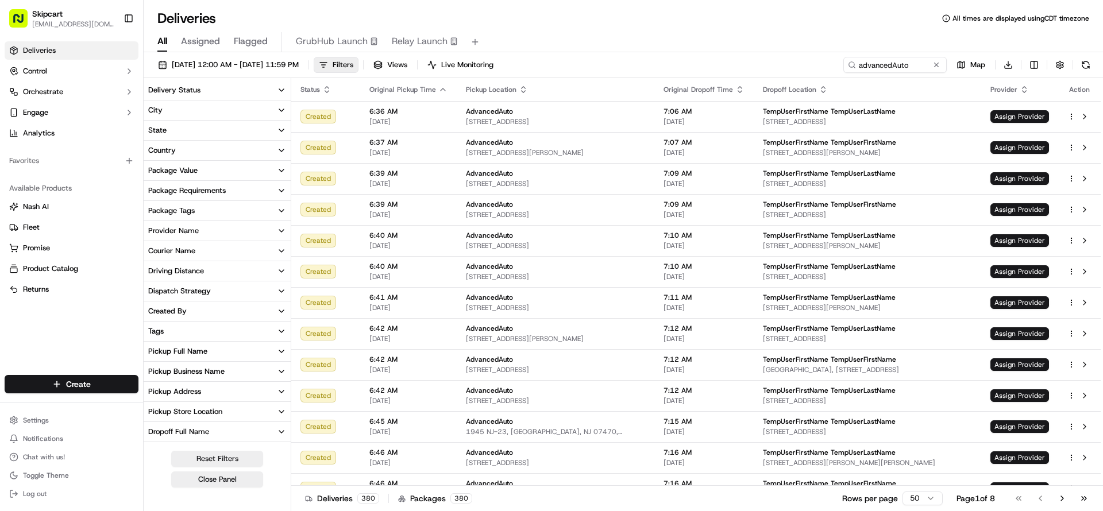
click at [279, 205] on button "Package Tags" at bounding box center [217, 211] width 147 height 20
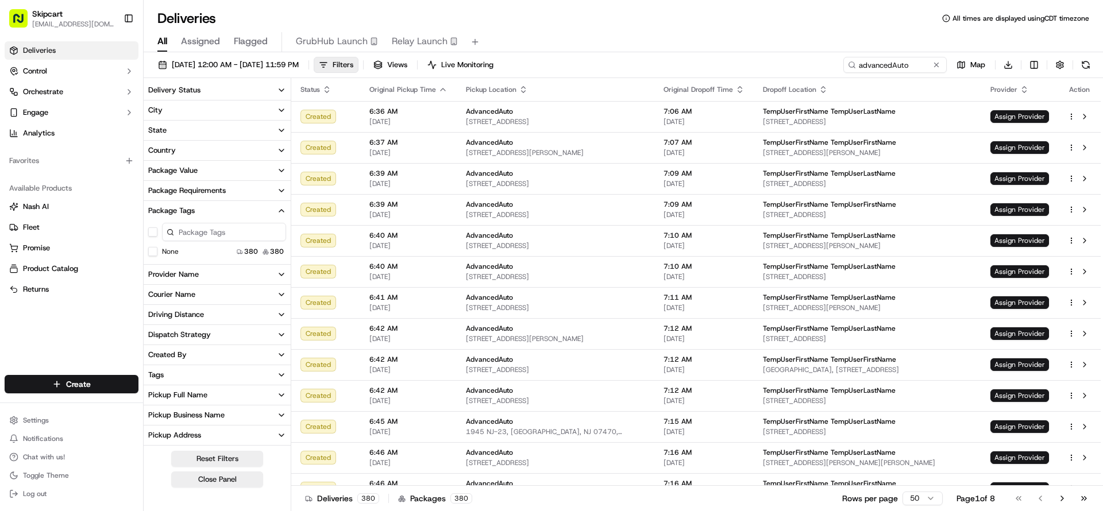
click at [279, 205] on button "Package Tags" at bounding box center [217, 211] width 147 height 20
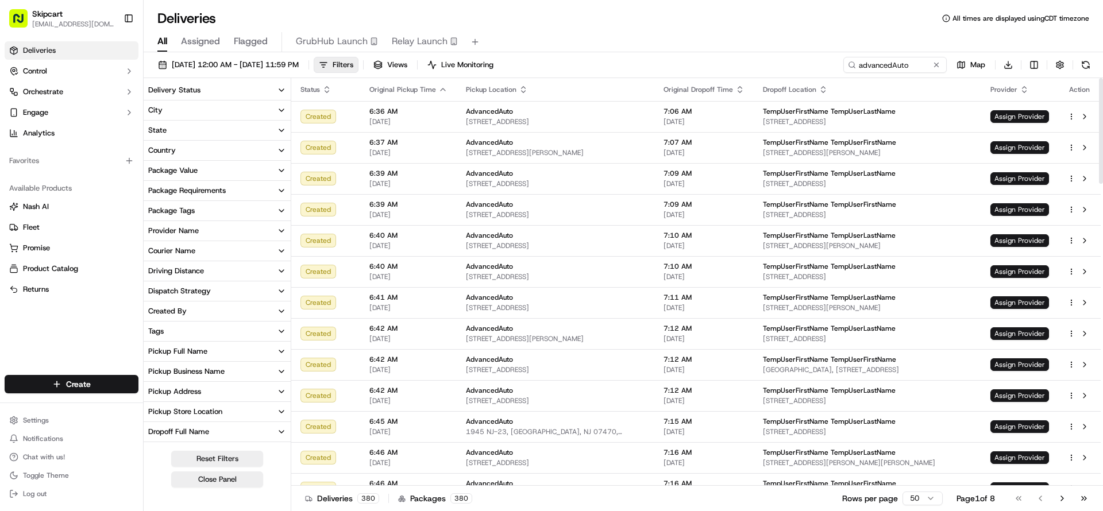
click at [286, 288] on button "Dispatch Strategy" at bounding box center [217, 292] width 147 height 20
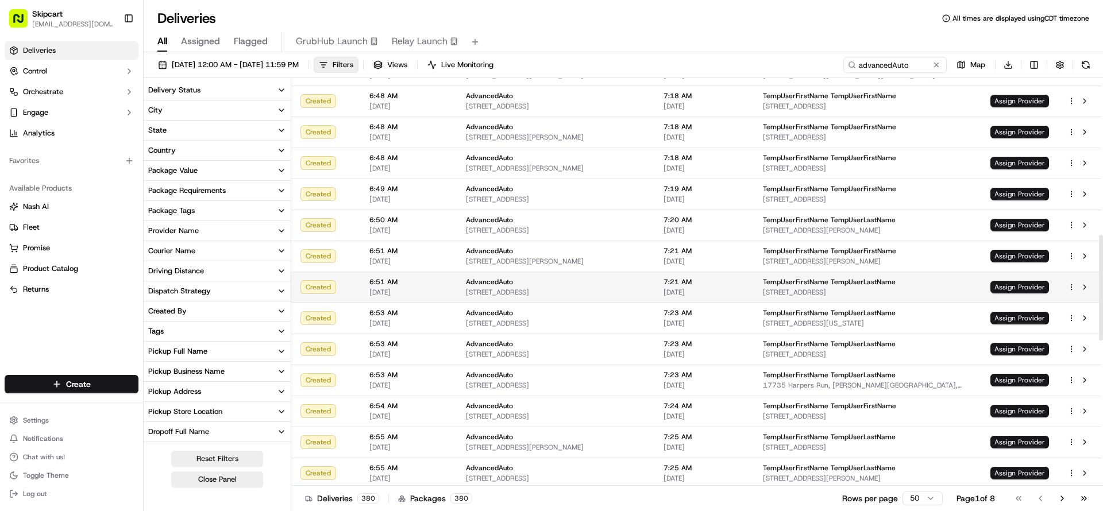
scroll to position [1166, 0]
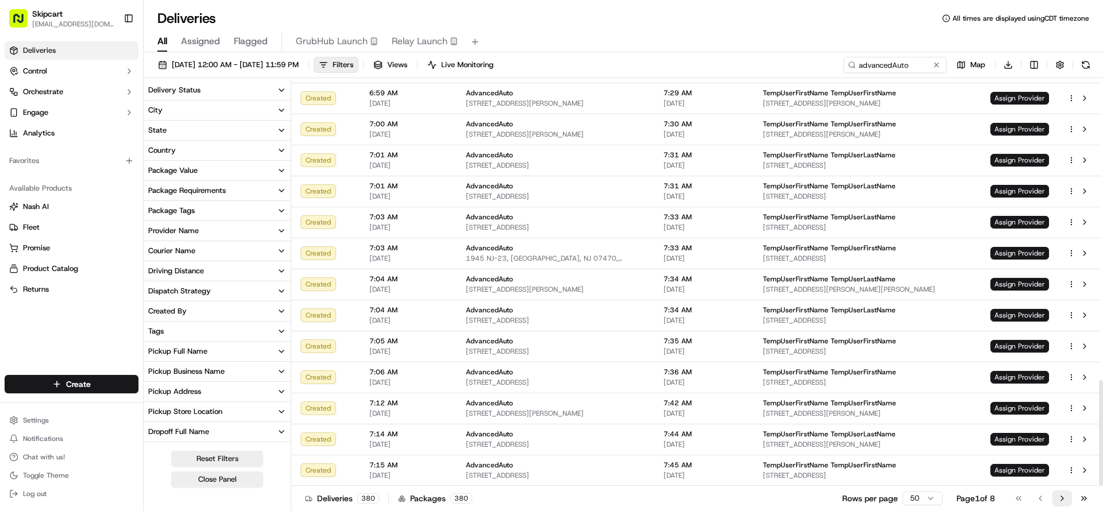
click at [1062, 493] on button "Go to next page" at bounding box center [1063, 499] width 20 height 16
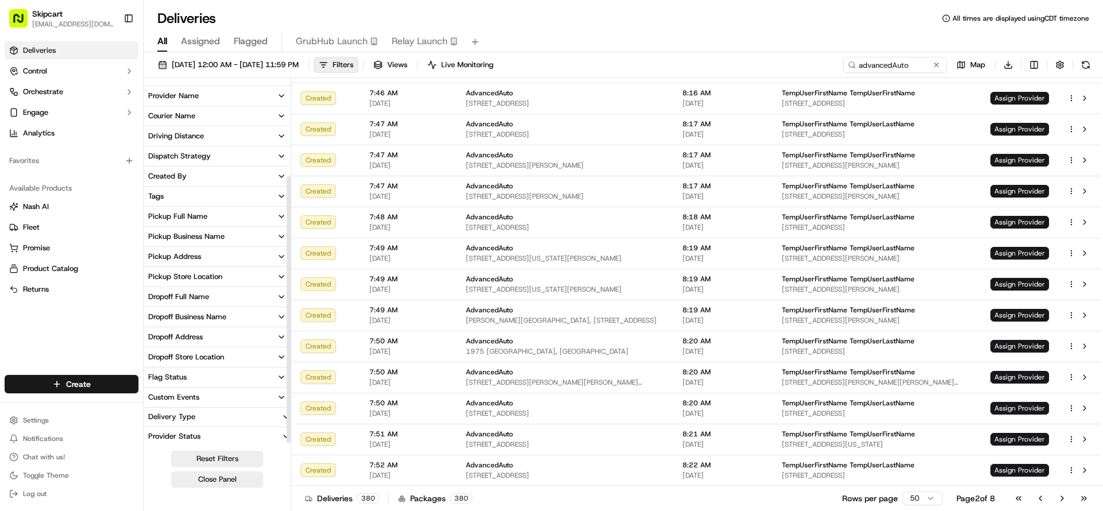
scroll to position [136, 0]
click at [282, 434] on icon "button" at bounding box center [286, 435] width 9 height 9
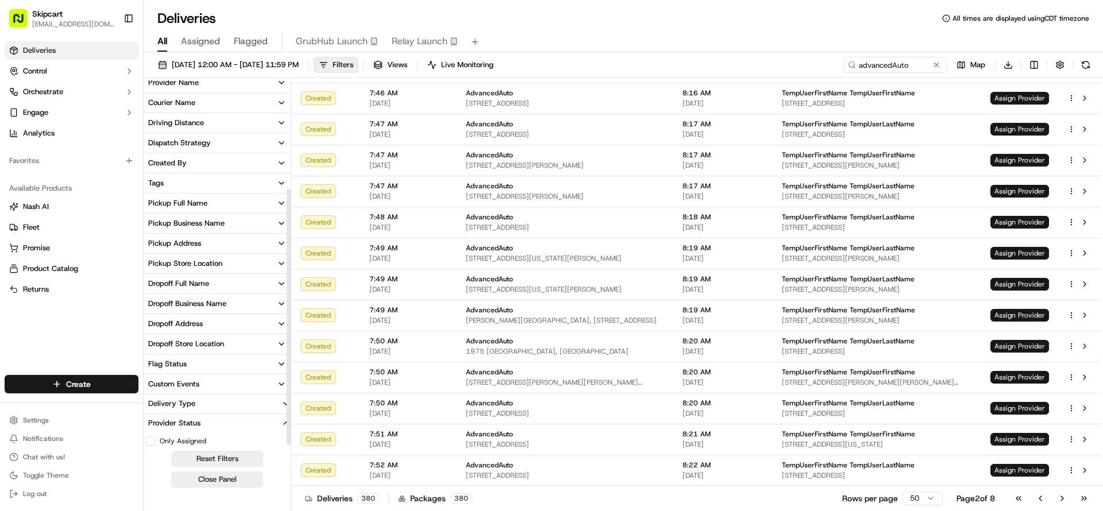
scroll to position [156, 0]
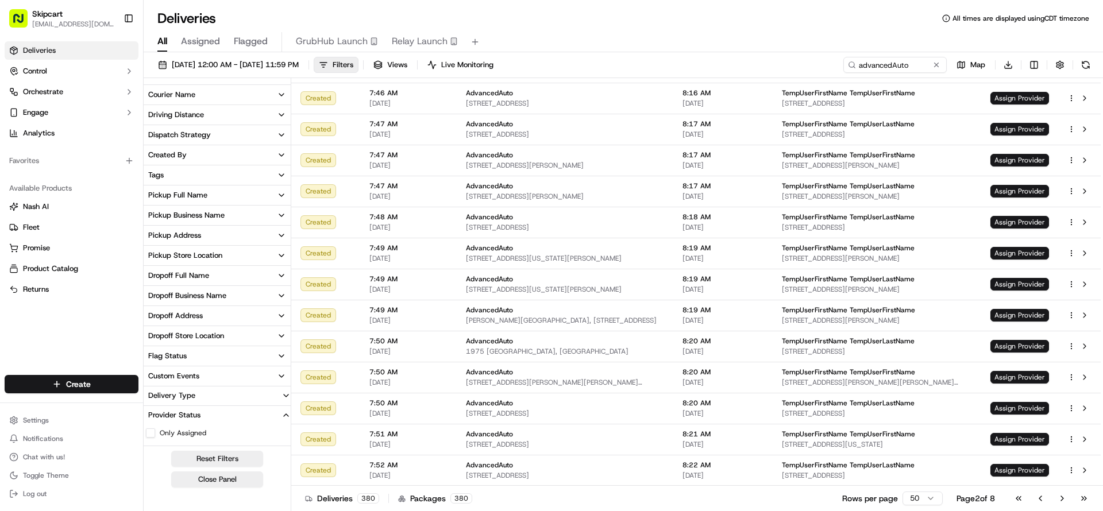
click at [285, 394] on icon "button" at bounding box center [286, 395] width 9 height 9
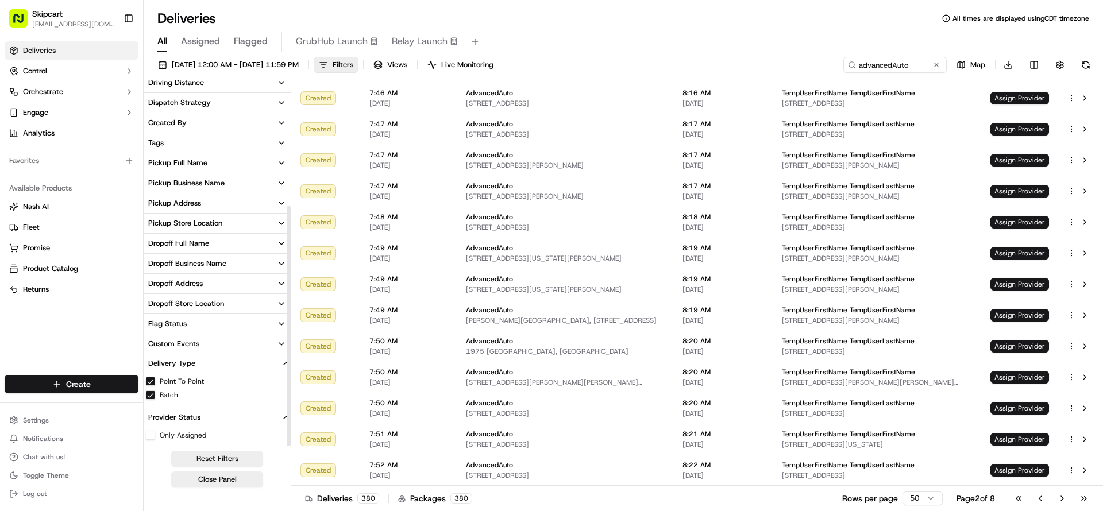
scroll to position [191, 0]
click at [281, 341] on icon "button" at bounding box center [281, 341] width 9 height 9
click at [284, 322] on icon "button" at bounding box center [281, 321] width 9 height 9
click at [281, 300] on icon "button" at bounding box center [281, 301] width 9 height 9
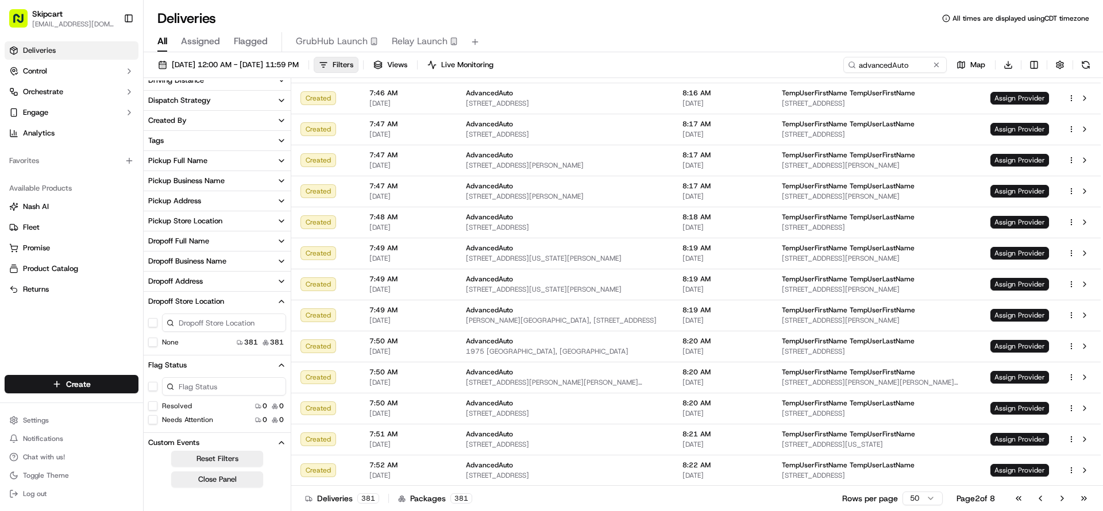
click at [281, 281] on icon "button" at bounding box center [281, 281] width 9 height 9
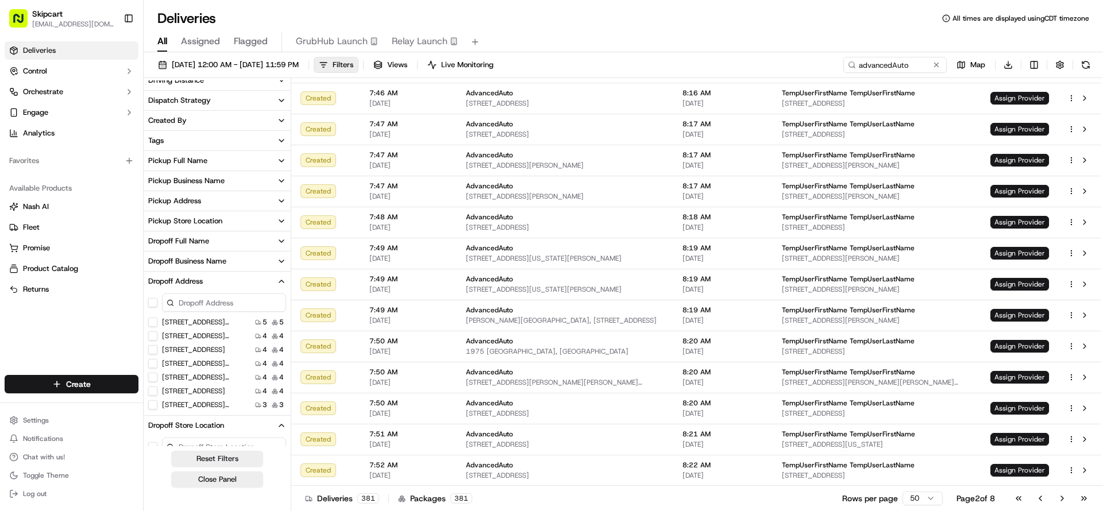
click at [285, 261] on icon "button" at bounding box center [281, 261] width 9 height 9
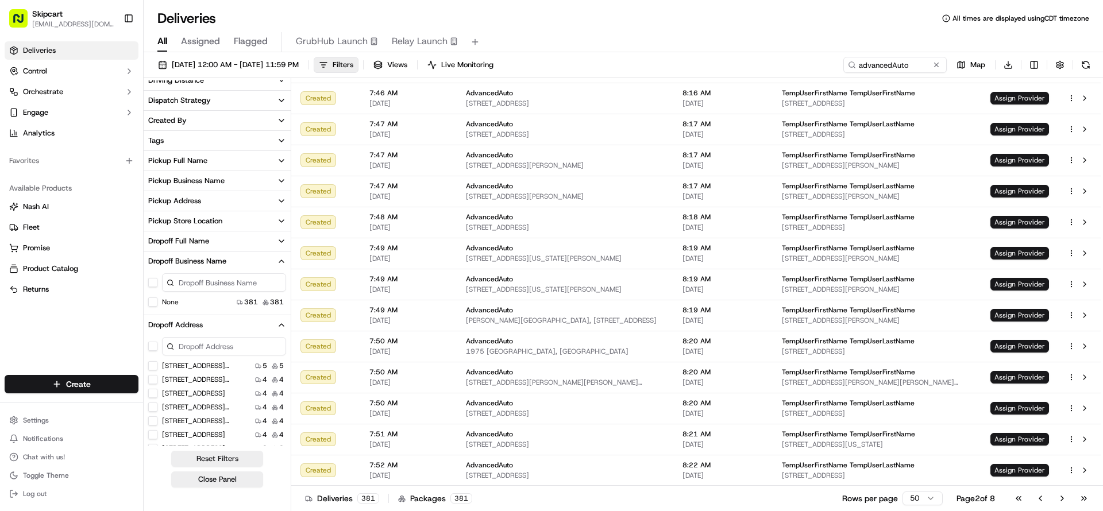
click at [282, 241] on icon "button" at bounding box center [281, 241] width 9 height 9
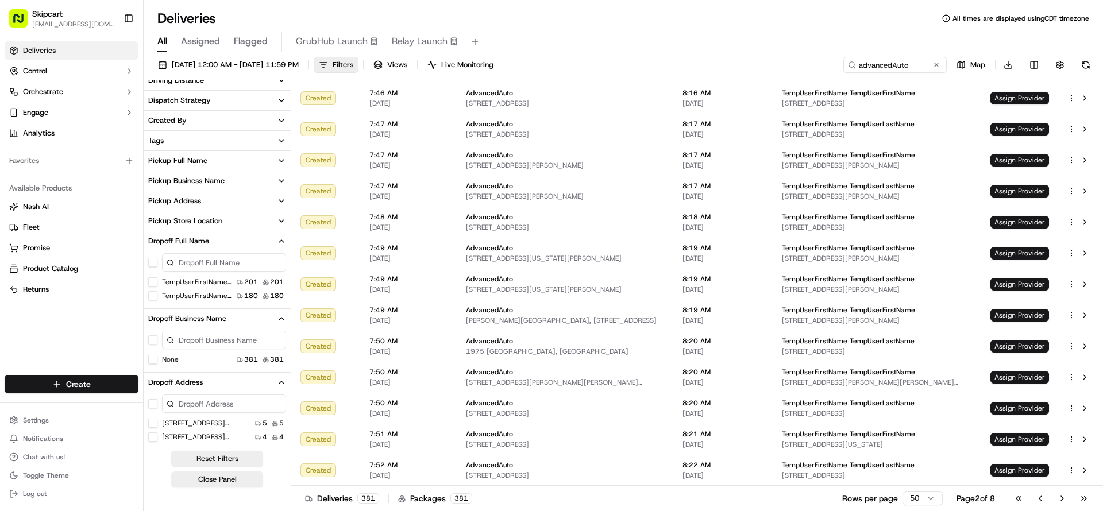
click at [282, 220] on icon "button" at bounding box center [281, 221] width 9 height 9
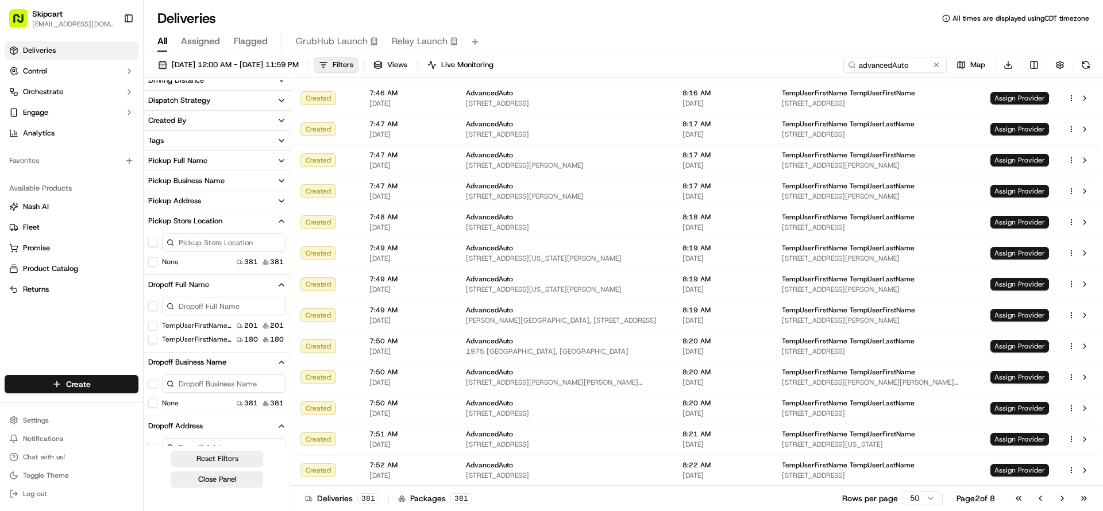
click at [280, 197] on icon "button" at bounding box center [281, 200] width 9 height 9
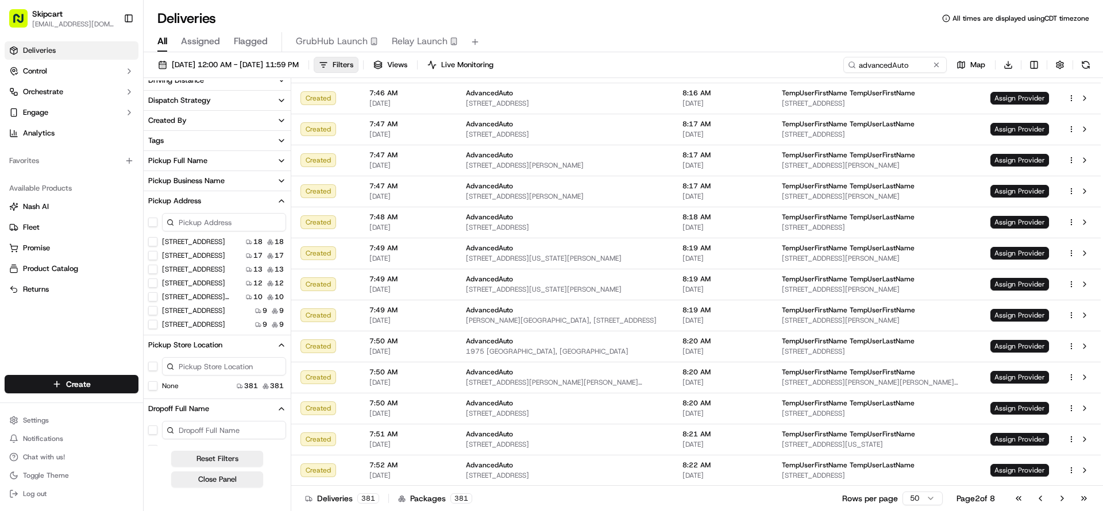
click at [277, 177] on icon "button" at bounding box center [281, 180] width 9 height 9
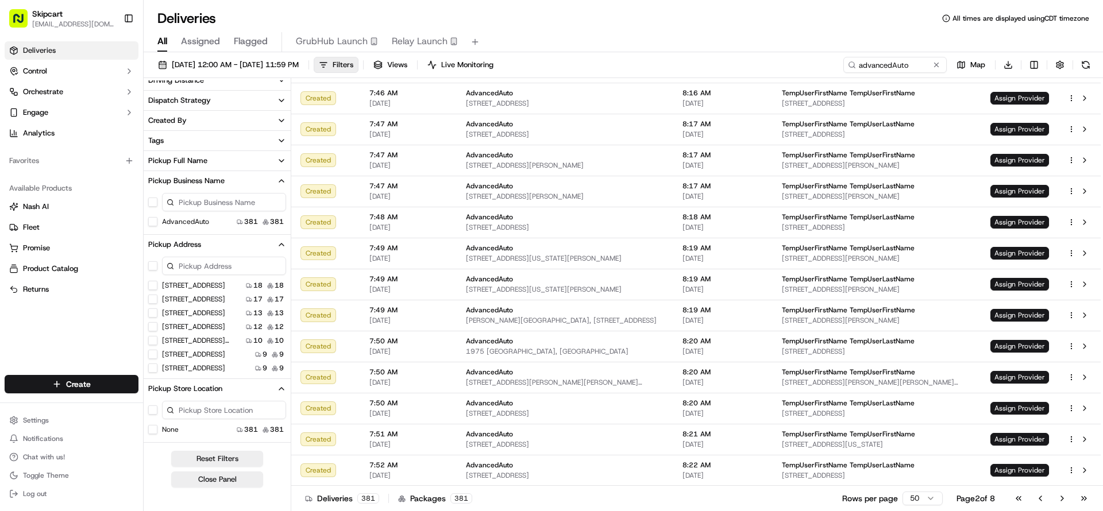
click at [153, 221] on button "AdvancedAuto" at bounding box center [152, 221] width 9 height 9
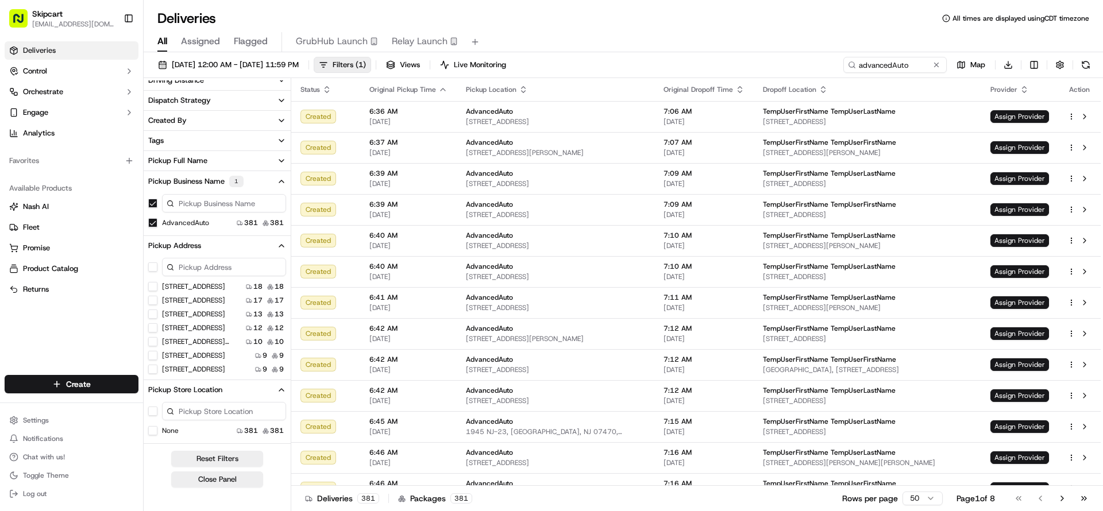
click at [279, 164] on icon "button" at bounding box center [281, 160] width 9 height 9
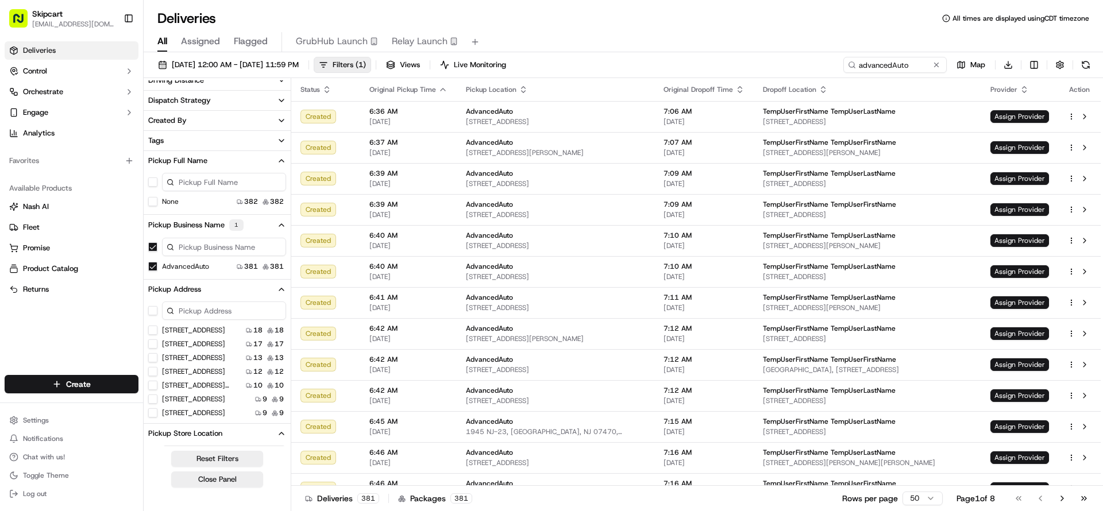
click at [280, 141] on icon "button" at bounding box center [281, 140] width 9 height 9
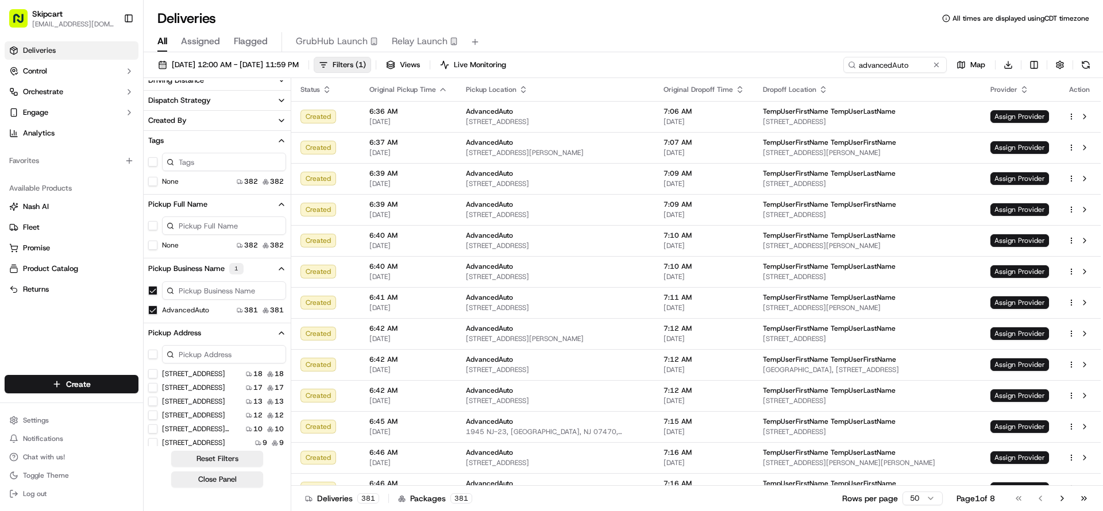
click at [284, 121] on icon "button" at bounding box center [281, 120] width 9 height 9
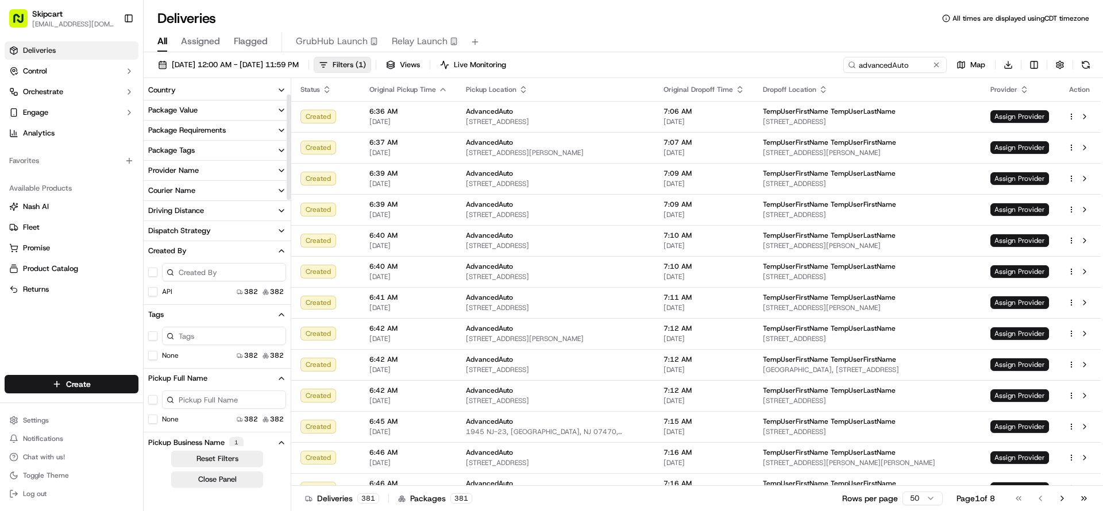
scroll to position [48, 0]
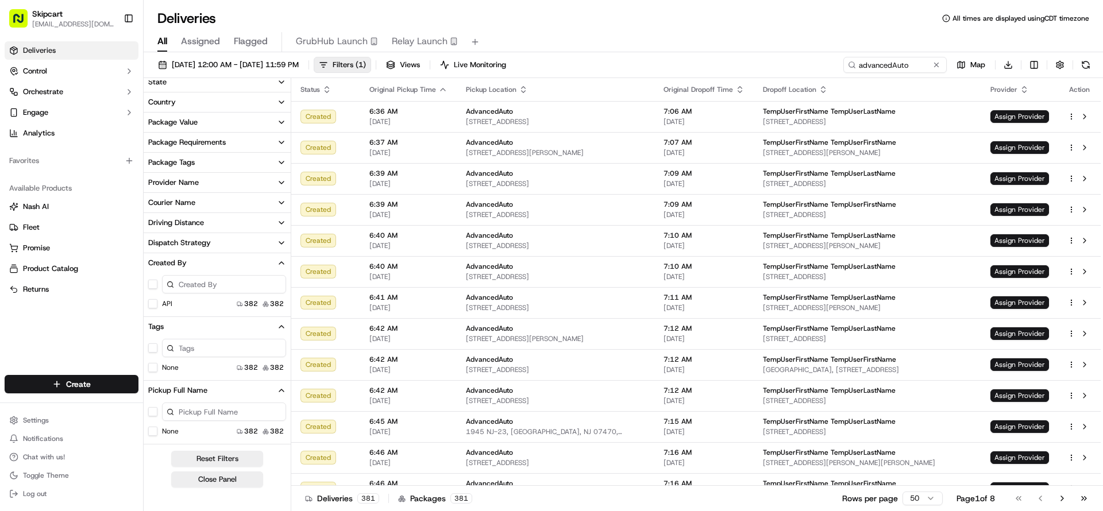
click at [152, 302] on button "API" at bounding box center [152, 303] width 9 height 9
click at [283, 242] on icon "button" at bounding box center [281, 243] width 5 height 2
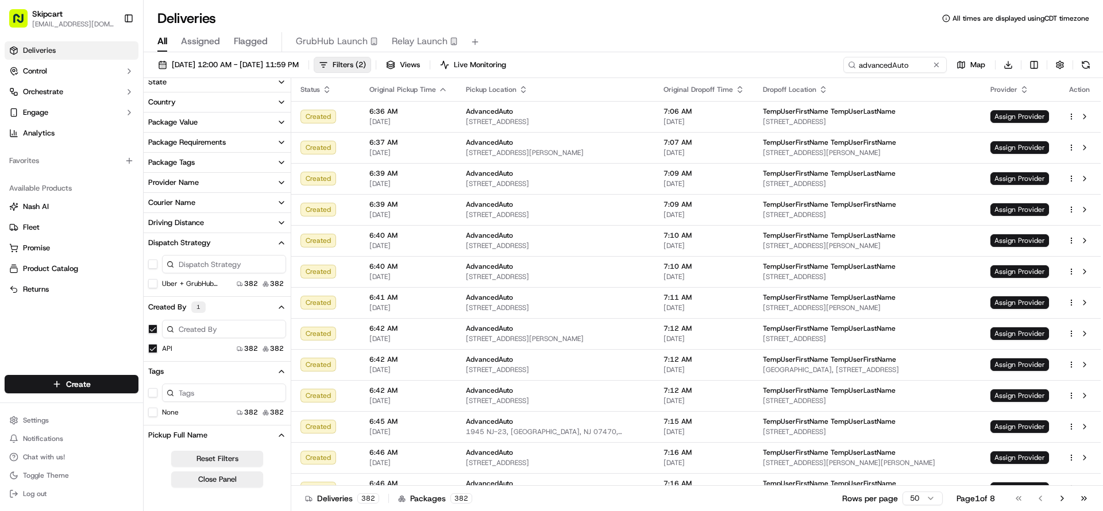
click at [282, 223] on icon "button" at bounding box center [281, 223] width 5 height 2
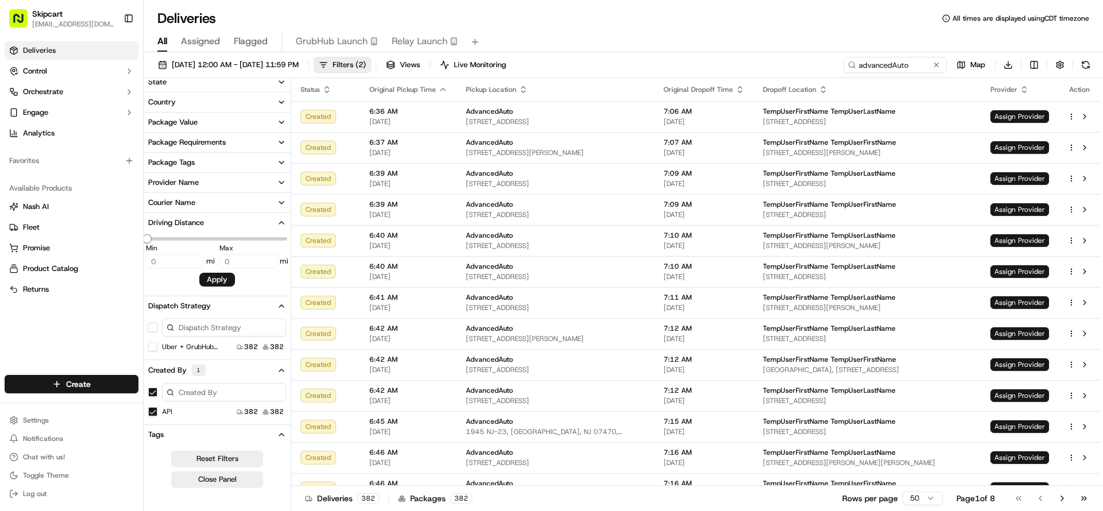
type input "31.38"
click at [283, 203] on icon "button" at bounding box center [281, 203] width 5 height 2
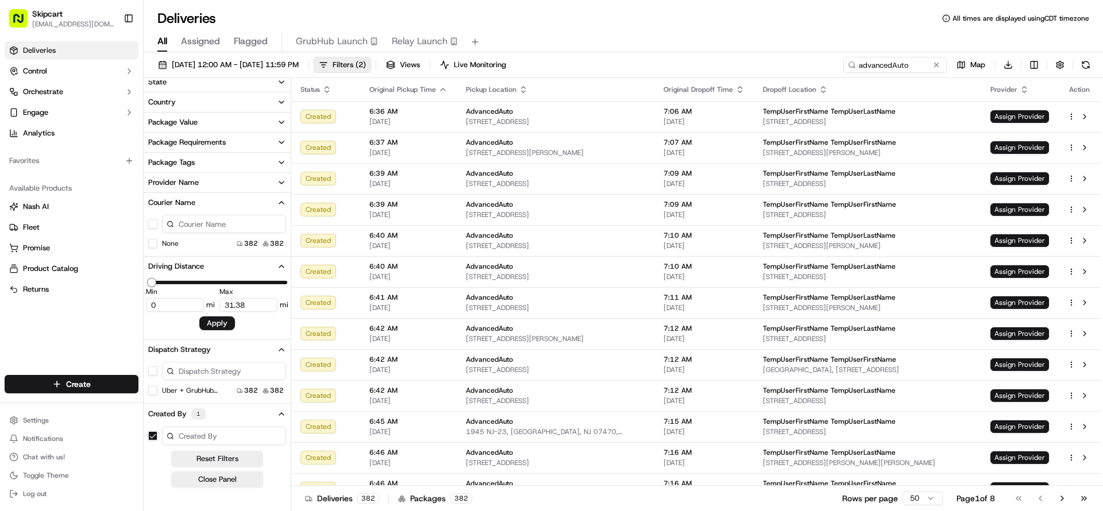
click at [283, 183] on icon "button" at bounding box center [281, 182] width 9 height 9
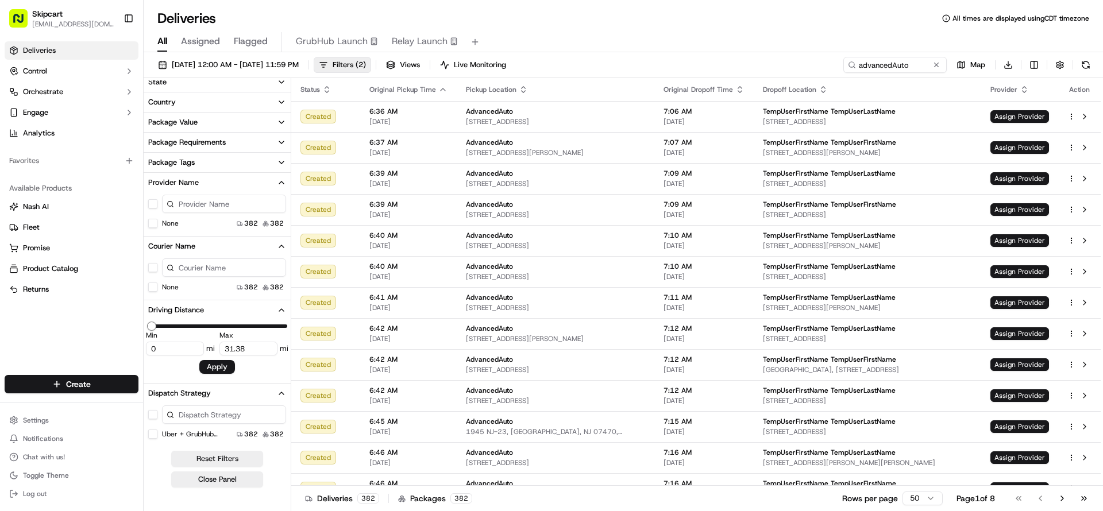
click at [283, 164] on icon "button" at bounding box center [281, 162] width 9 height 9
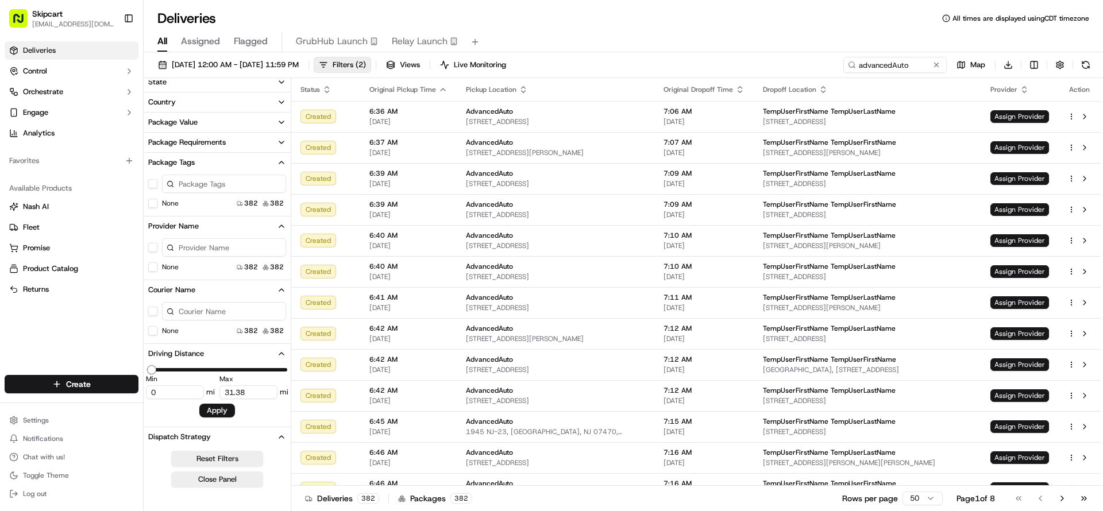
click at [280, 142] on icon "button" at bounding box center [281, 142] width 5 height 2
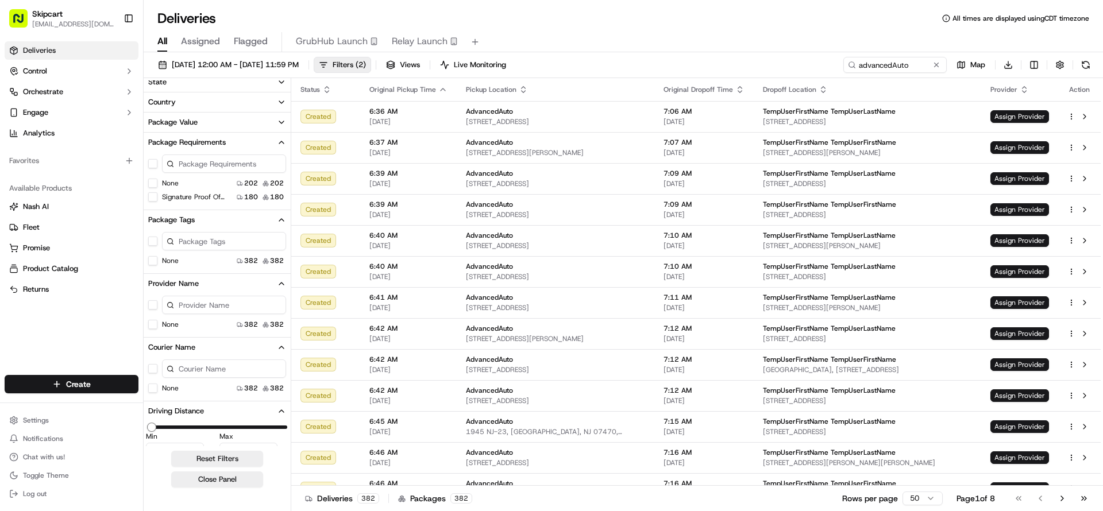
click at [283, 121] on icon "button" at bounding box center [281, 122] width 9 height 9
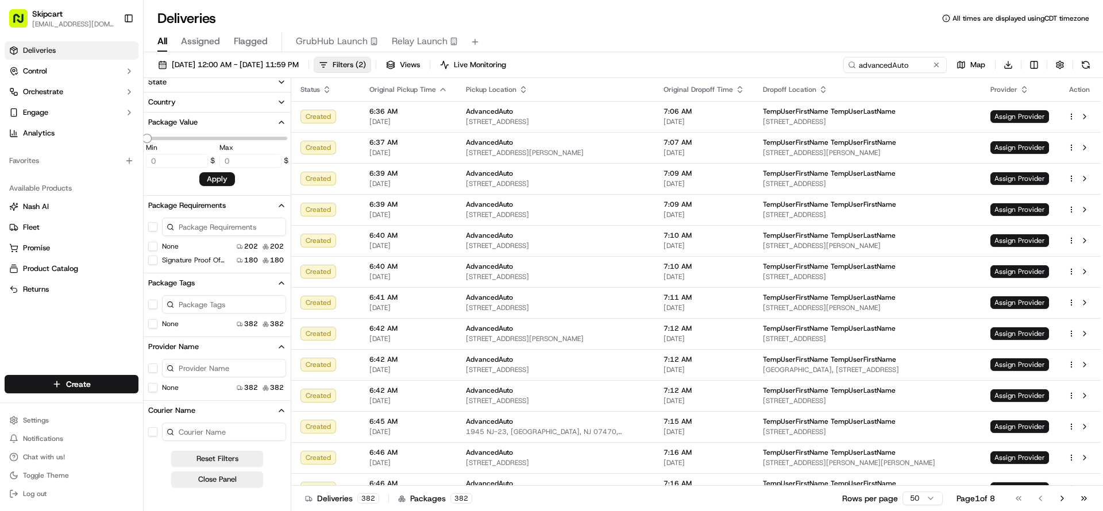
type input "180"
click at [280, 107] on button "Country" at bounding box center [217, 102] width 147 height 20
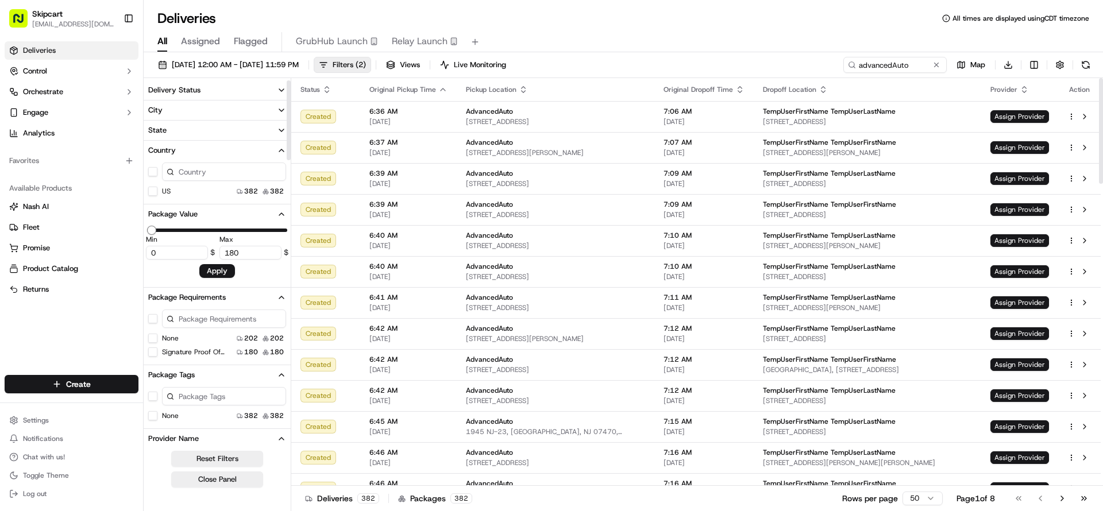
click at [315, 86] on span "Status" at bounding box center [310, 89] width 20 height 9
click at [328, 90] on icon "button" at bounding box center [326, 89] width 9 height 9
click at [327, 87] on icon "button" at bounding box center [326, 89] width 9 height 9
click at [928, 495] on html "Skipcart shahid.quraishi2@7-11.com Toggle Sidebar Deliveries Control Orchestrat…" at bounding box center [551, 255] width 1103 height 511
click at [319, 91] on span "Status" at bounding box center [310, 89] width 20 height 9
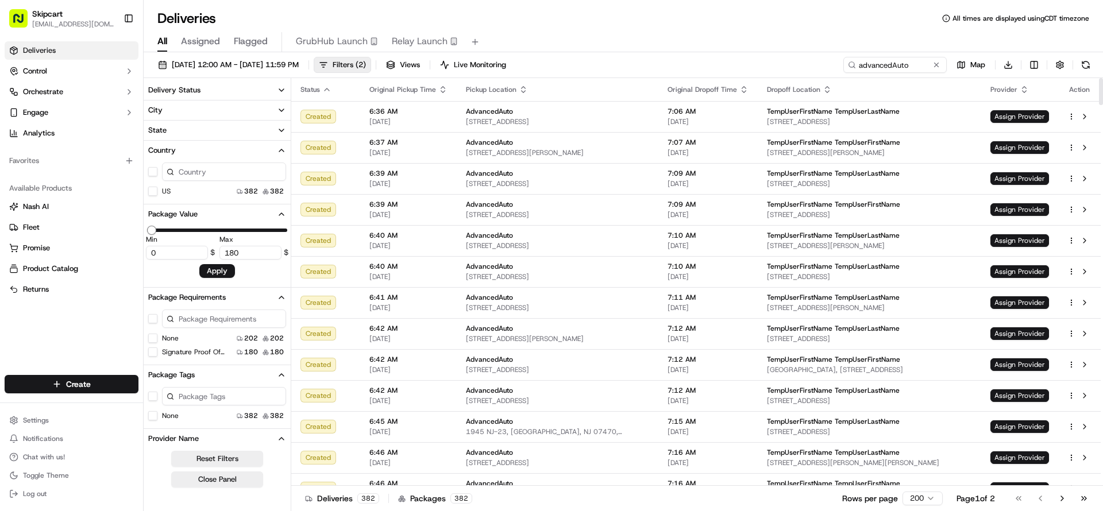
click at [327, 91] on icon "button" at bounding box center [326, 89] width 9 height 9
click at [239, 63] on span "[DATE] 12:00 AM - [DATE] 11:59 PM" at bounding box center [235, 65] width 127 height 10
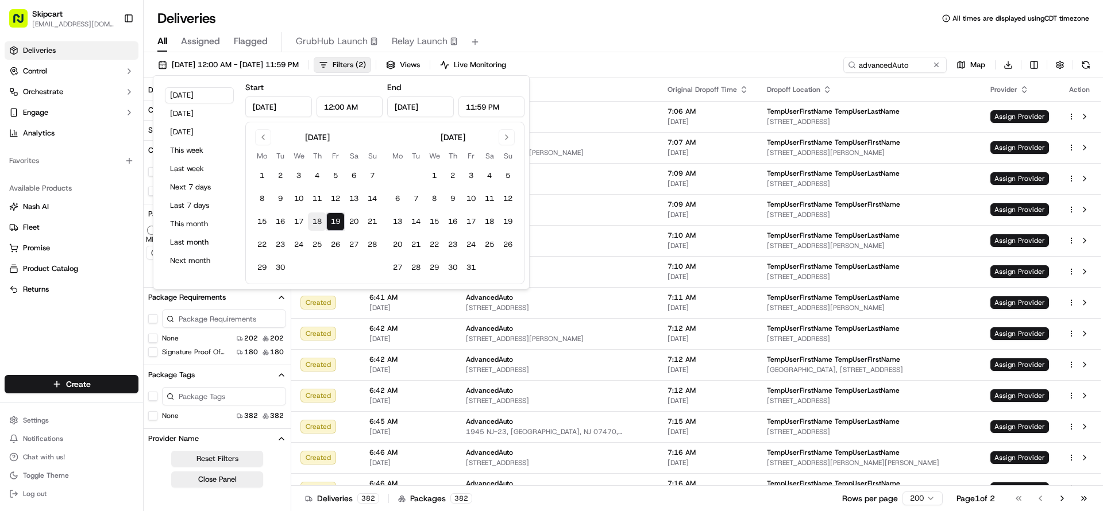
click at [317, 222] on button "18" at bounding box center [317, 222] width 18 height 18
type input "Sep 18, 2025"
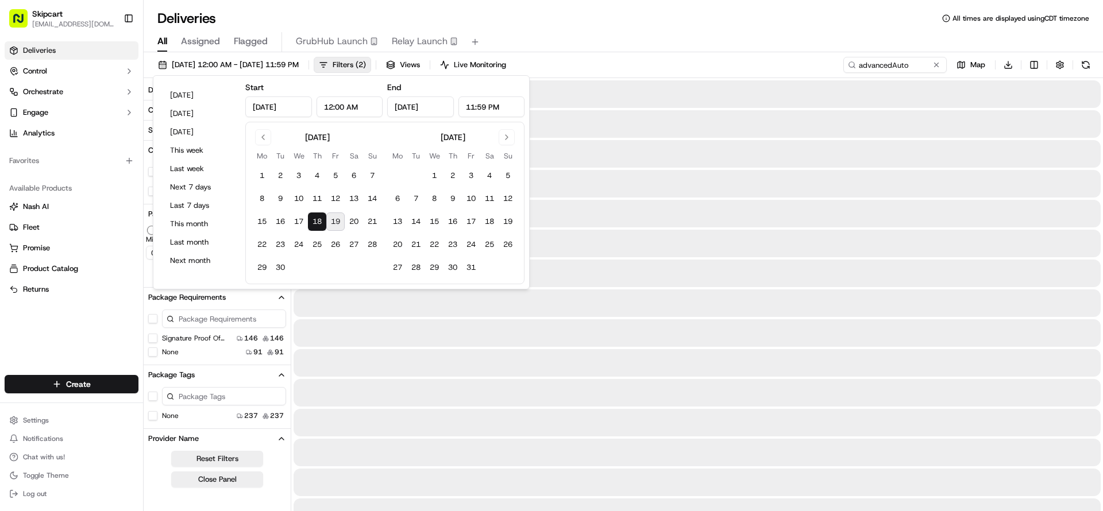
type input "26.64"
click at [333, 222] on button "19" at bounding box center [335, 222] width 18 height 18
type input "Sep 19, 2025"
type input "31.38"
click at [575, 26] on div "Deliveries All times are displayed using CDT timezone" at bounding box center [623, 18] width 959 height 18
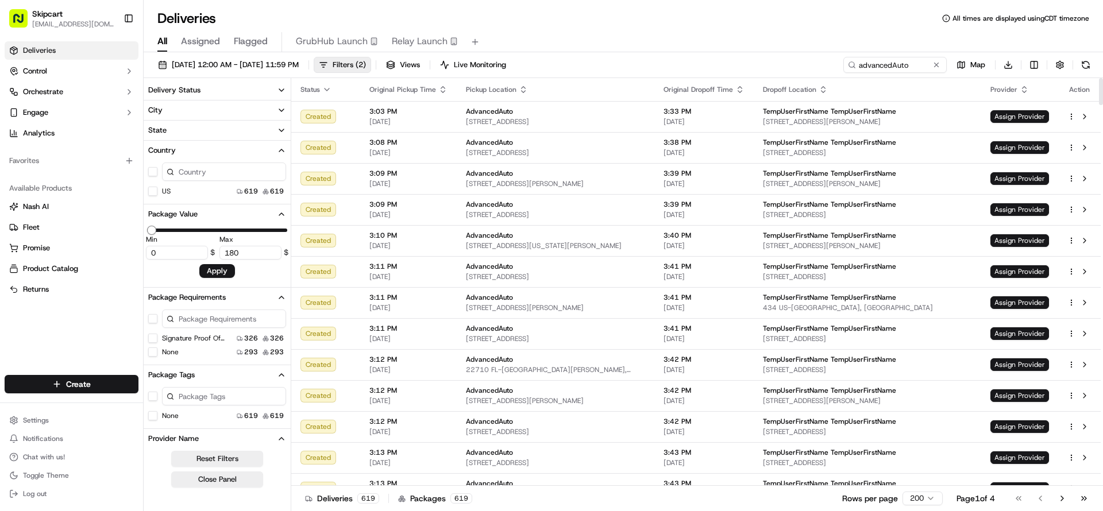
click at [327, 89] on icon "button" at bounding box center [327, 89] width 5 height 2
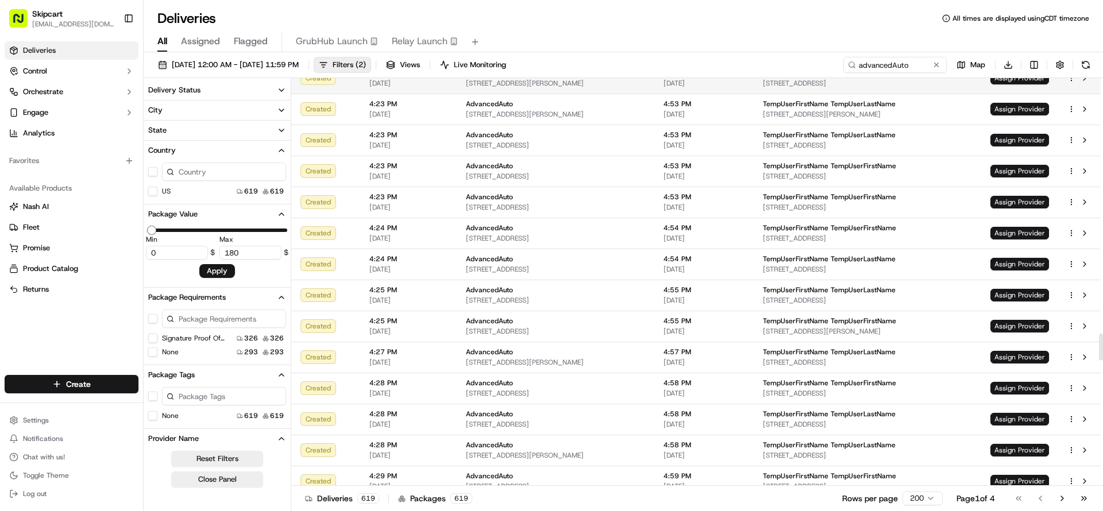
scroll to position [2940, 0]
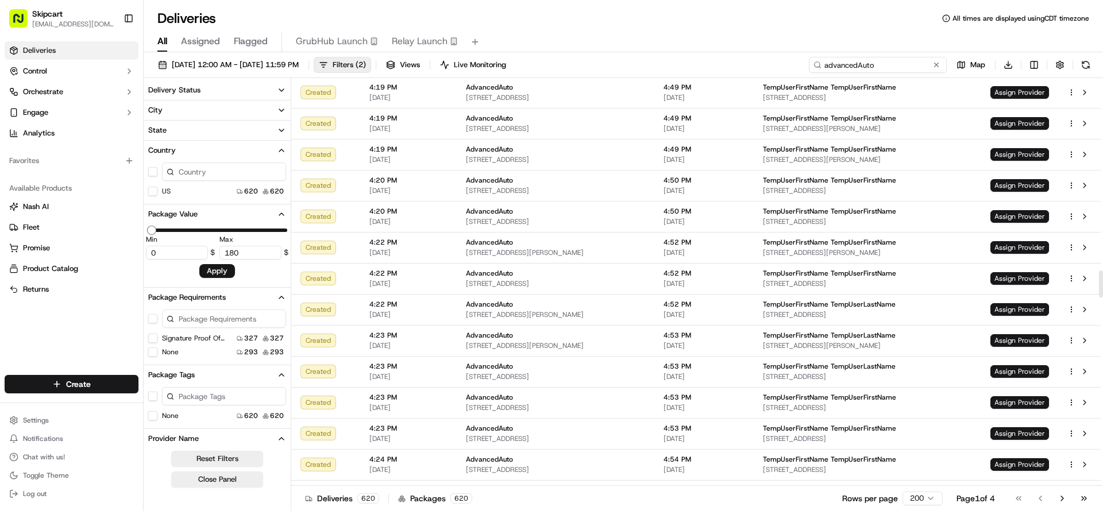
click at [890, 65] on input "advancedAuto" at bounding box center [878, 65] width 138 height 16
paste input "job_gRjho27nKEUEZDFgLAjV5R"
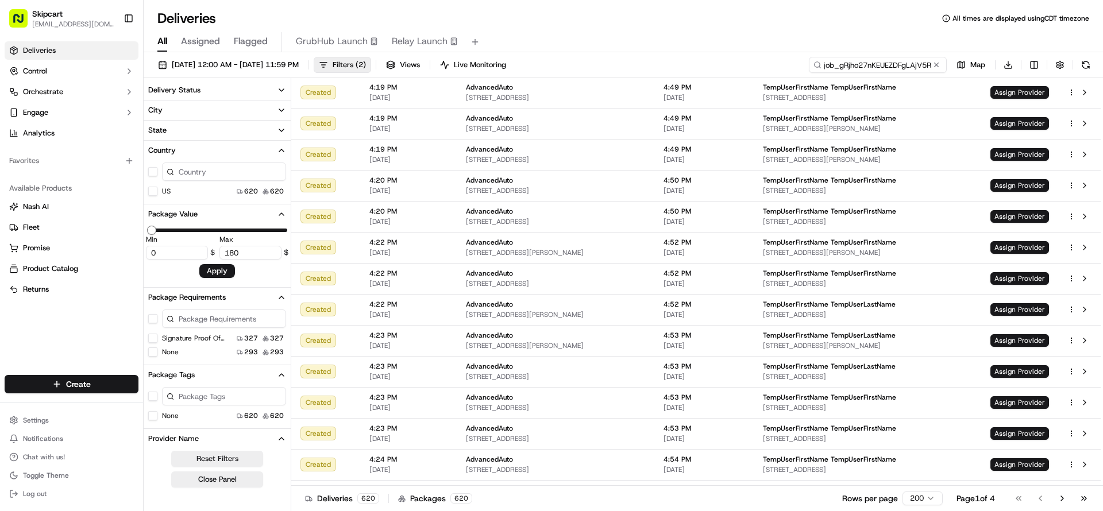
type input "job_gRjho27nKEUEZDFgLAjV5R"
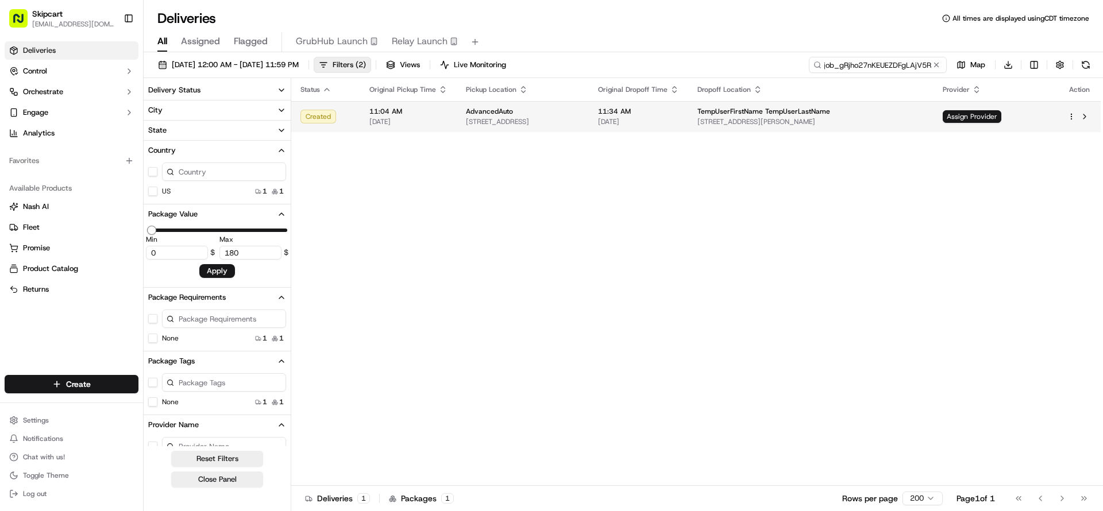
type input "1.06"
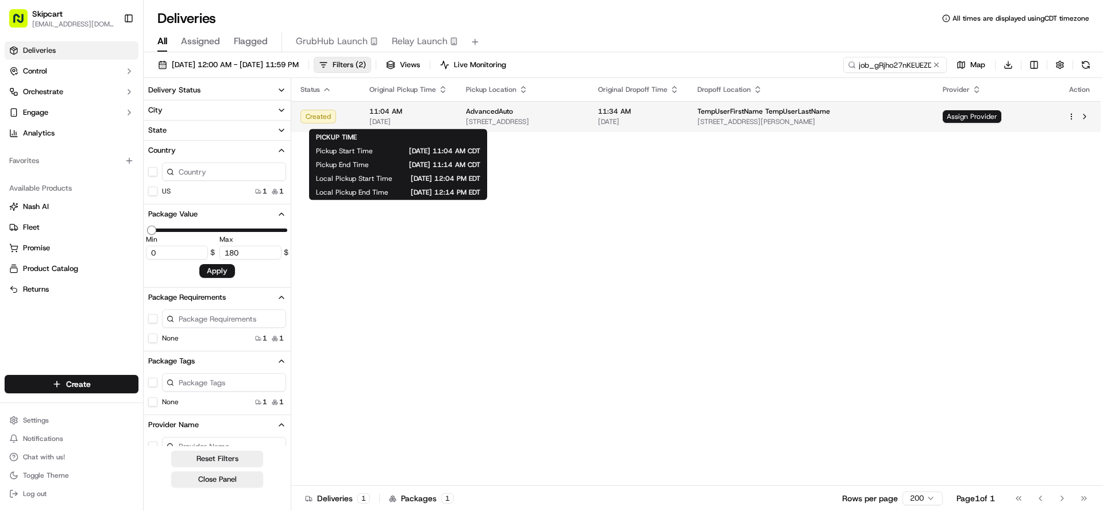
click at [413, 114] on span "11:04 AM" at bounding box center [408, 111] width 78 height 9
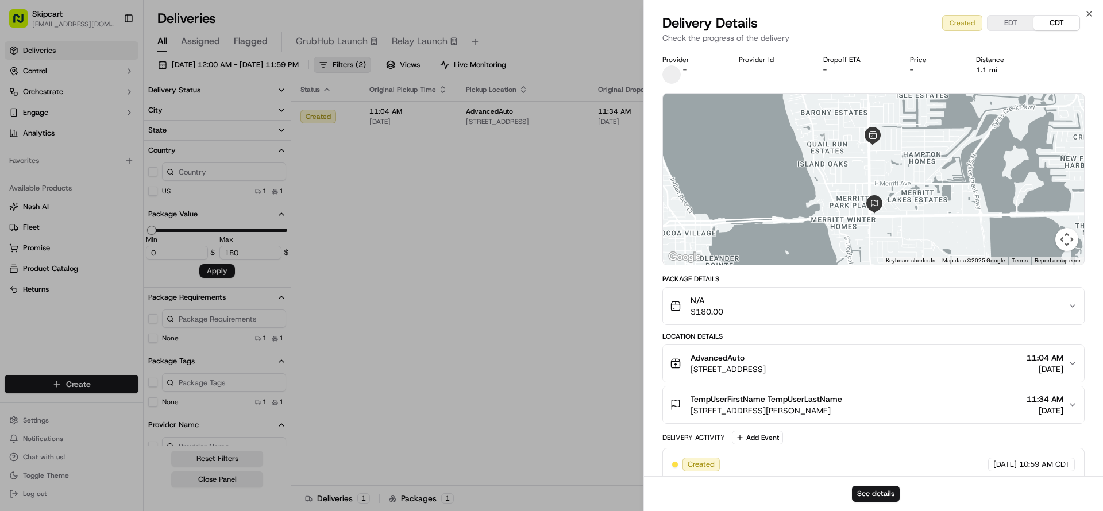
scroll to position [12, 0]
